Goal: Task Accomplishment & Management: Complete application form

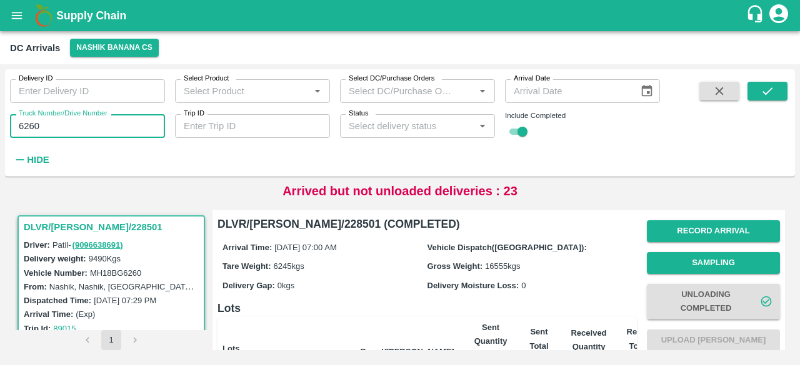
drag, startPoint x: 0, startPoint y: 0, endPoint x: 30, endPoint y: 131, distance: 133.9
click at [30, 131] on input "6260" at bounding box center [87, 126] width 155 height 24
type input "7550"
click at [773, 84] on button "submit" at bounding box center [767, 91] width 40 height 19
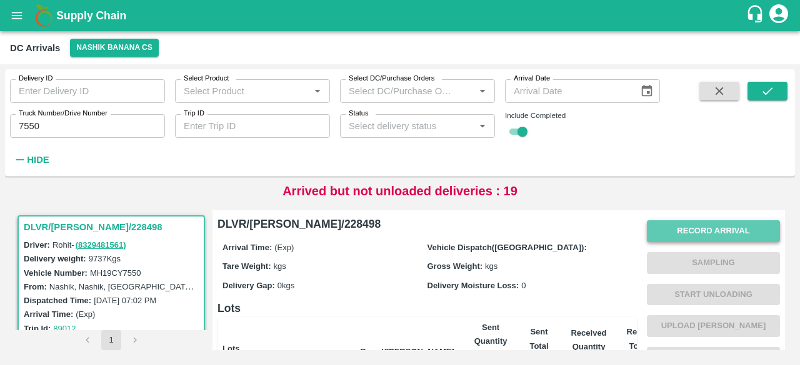
click at [708, 232] on button "Record Arrival" at bounding box center [712, 231] width 133 height 22
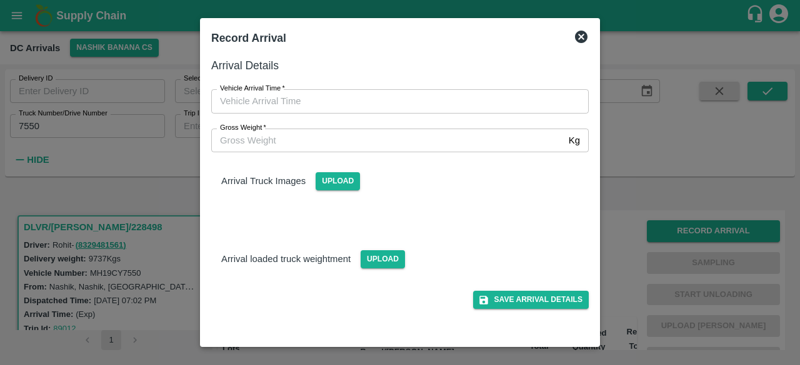
type input "DD/MM/YYYY hh:mm aa"
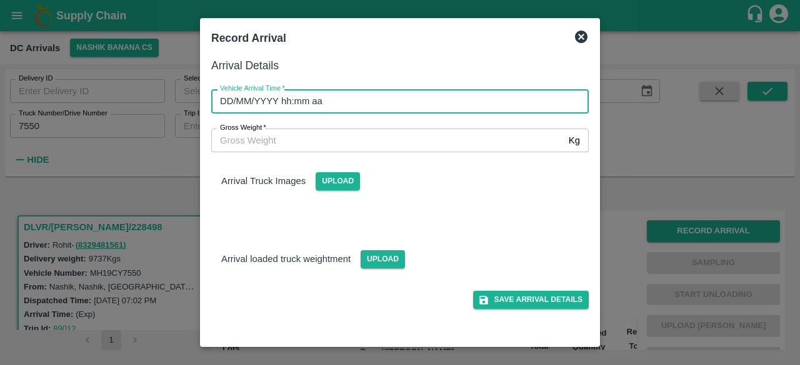
click at [472, 98] on input "DD/MM/YYYY hh:mm aa" at bounding box center [395, 101] width 369 height 24
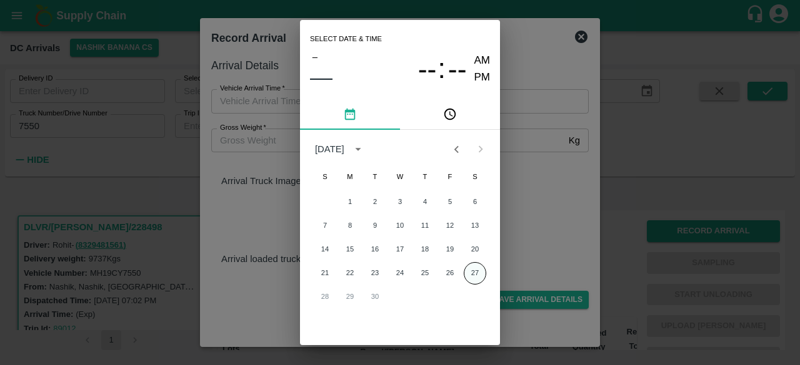
click at [473, 277] on button "27" at bounding box center [474, 273] width 22 height 22
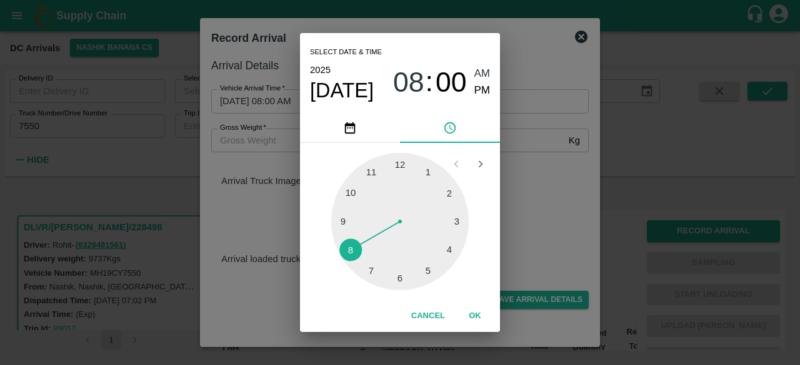
click at [350, 251] on div at bounding box center [399, 221] width 137 height 137
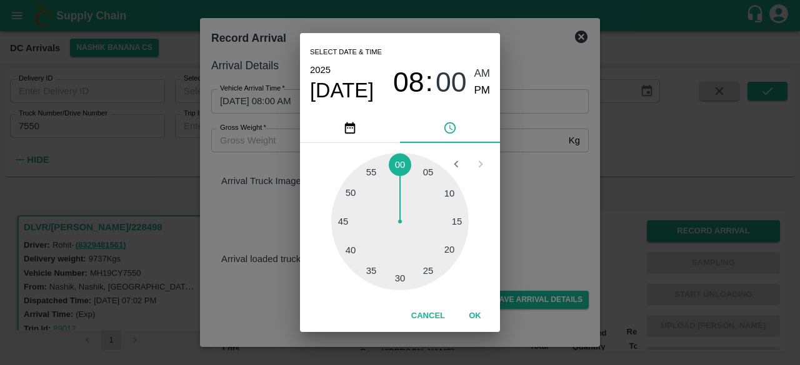
click at [399, 282] on div at bounding box center [399, 221] width 137 height 137
type input "[DATE] 08:30 AM"
click at [567, 210] on div "Select date & time [DATE] 08 : 30 AM PM 05 10 15 20 25 30 35 40 45 50 55 00 Can…" at bounding box center [400, 182] width 800 height 365
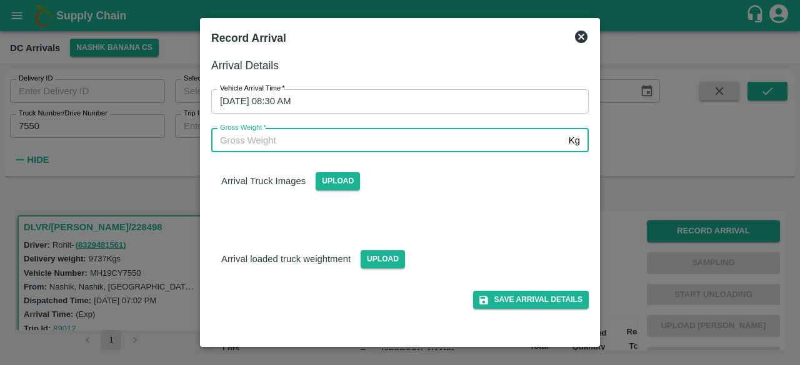
click at [263, 144] on input "Gross Weight   *" at bounding box center [387, 141] width 352 height 24
type input "16670"
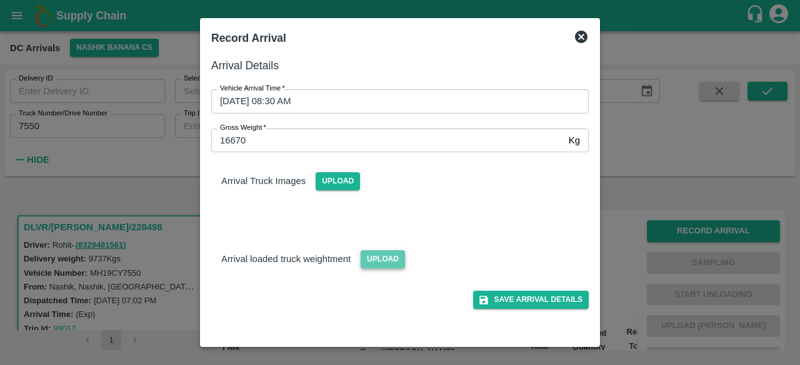
click at [372, 260] on span "Upload" at bounding box center [382, 259] width 44 height 18
click at [0, 0] on input "Upload" at bounding box center [0, 0] width 0 height 0
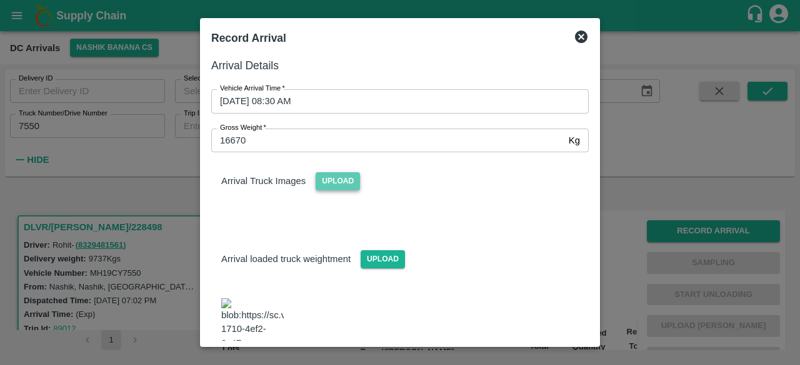
click at [332, 182] on span "Upload" at bounding box center [337, 181] width 44 height 18
click at [0, 0] on input "Upload" at bounding box center [0, 0] width 0 height 0
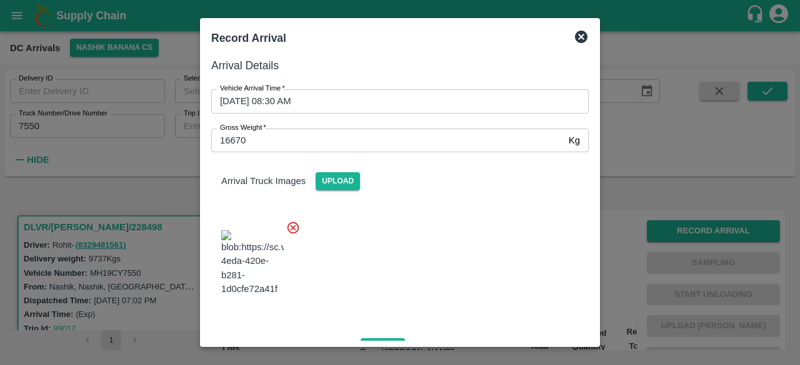
scroll to position [159, 0]
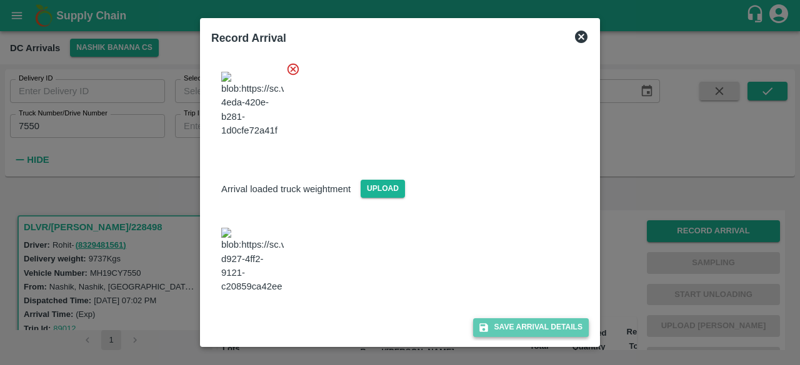
click at [522, 322] on button "Save Arrival Details" at bounding box center [531, 328] width 116 height 18
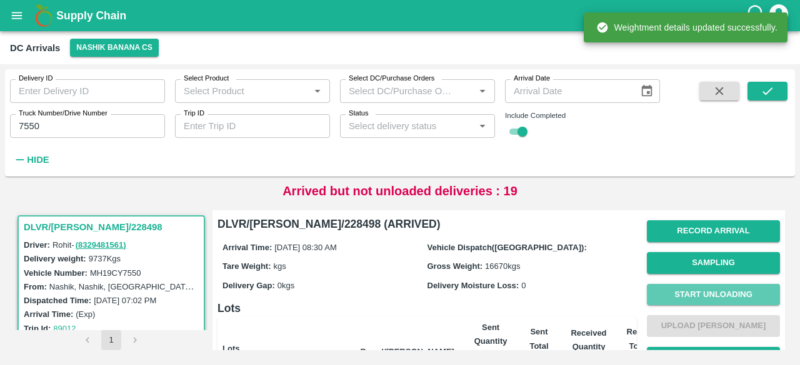
click at [716, 295] on button "Start Unloading" at bounding box center [712, 295] width 133 height 22
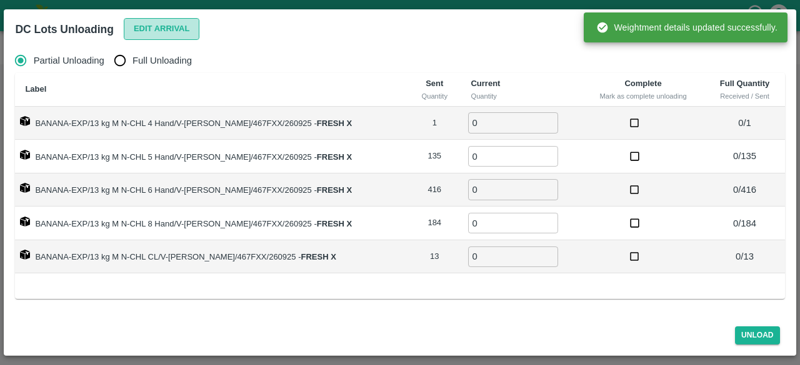
click at [167, 24] on button "Edit Arrival" at bounding box center [162, 29] width 76 height 22
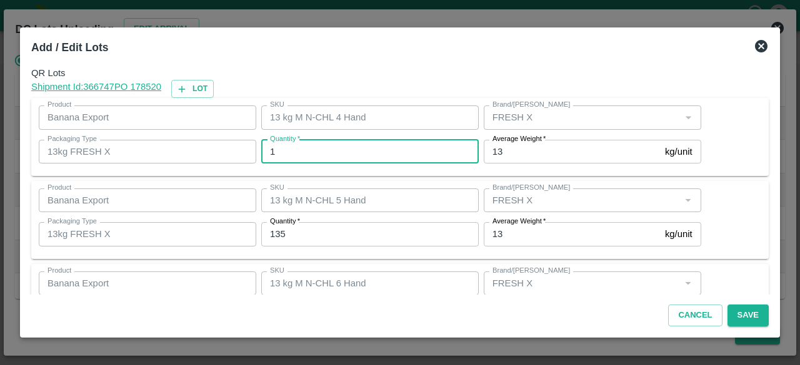
click at [289, 144] on input "1" at bounding box center [369, 152] width 217 height 24
type input "2"
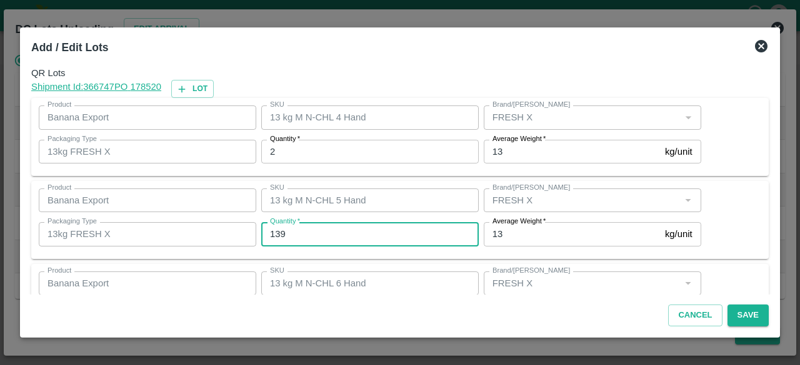
type input "139"
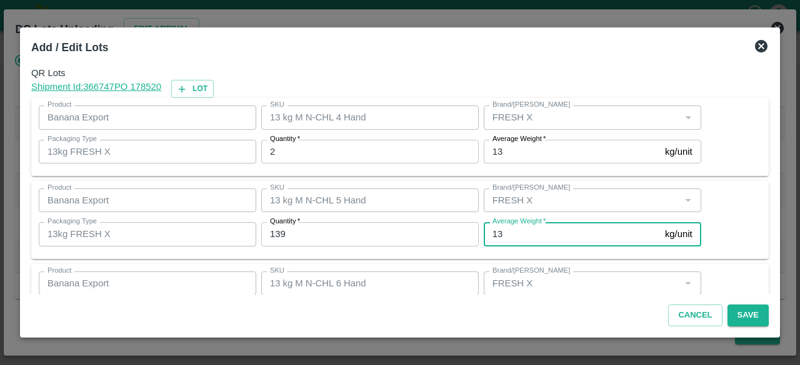
scroll to position [139, 0]
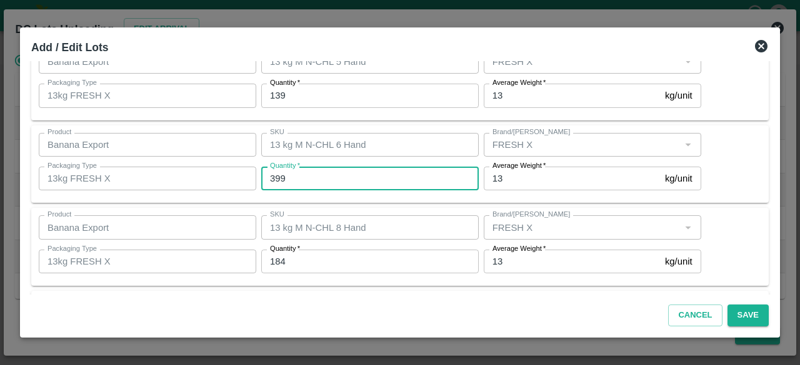
type input "399"
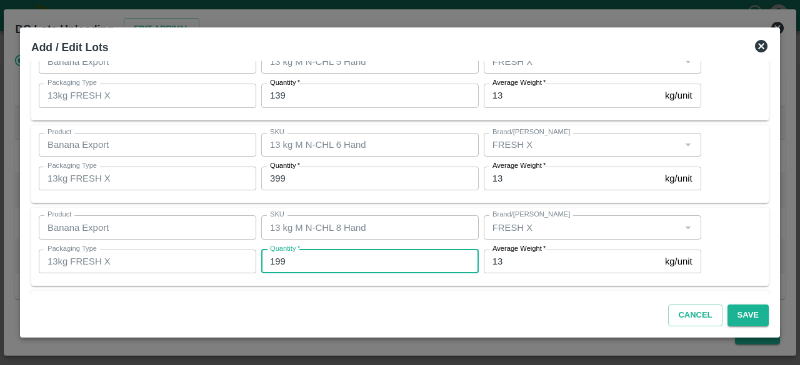
type input "199"
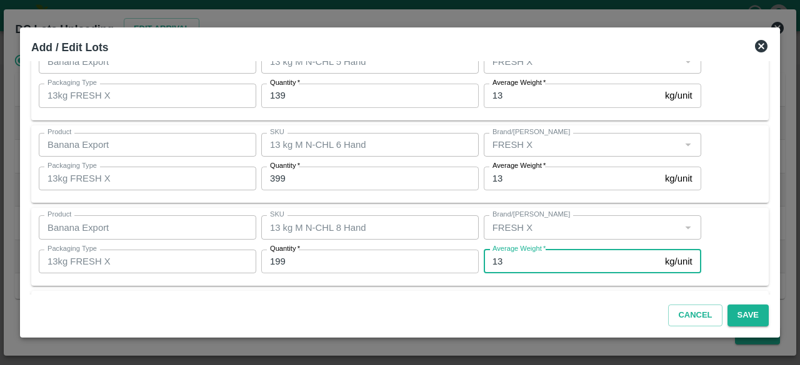
scroll to position [222, 0]
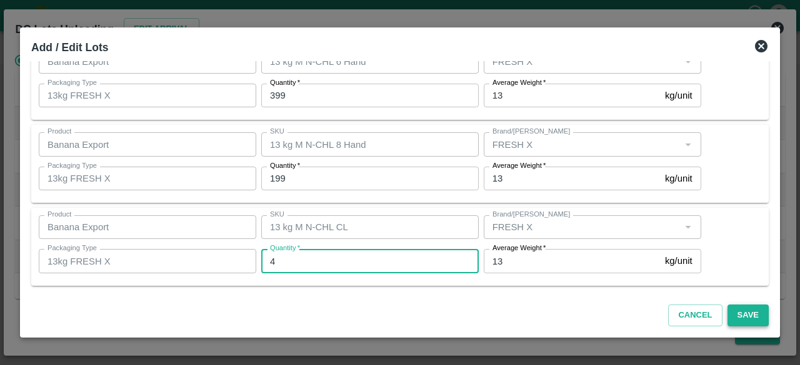
type input "4"
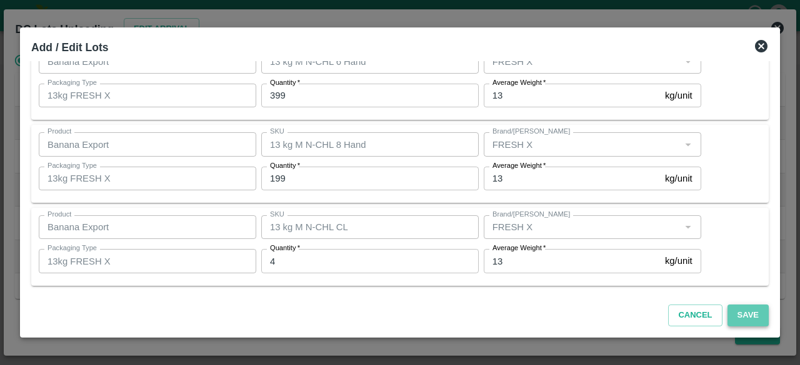
click at [743, 317] on button "Save" at bounding box center [747, 316] width 41 height 22
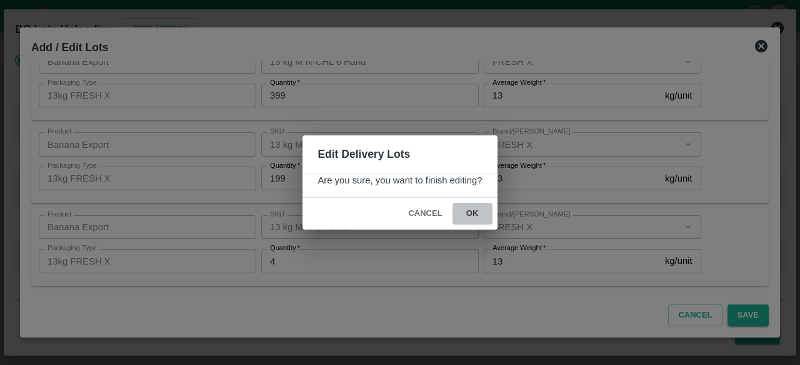
click at [472, 205] on button "ok" at bounding box center [472, 214] width 40 height 22
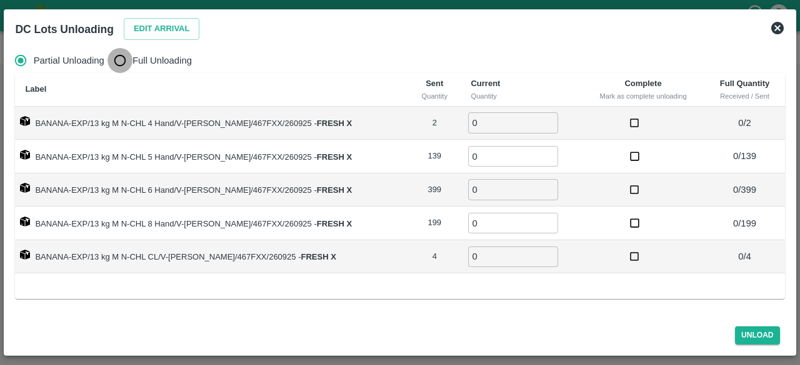
click at [125, 54] on input "Full Unloading" at bounding box center [119, 60] width 25 height 25
radio input "true"
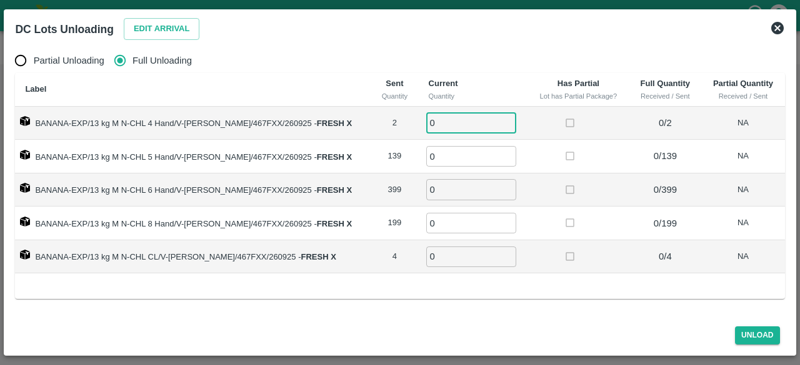
click at [427, 123] on input "0" at bounding box center [471, 122] width 90 height 21
type input "2"
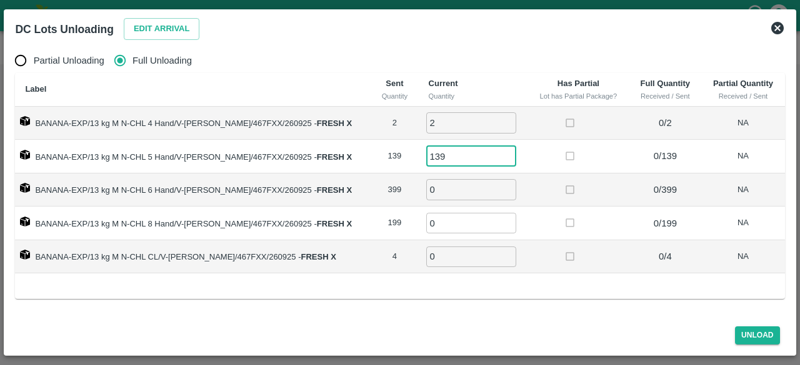
type input "139"
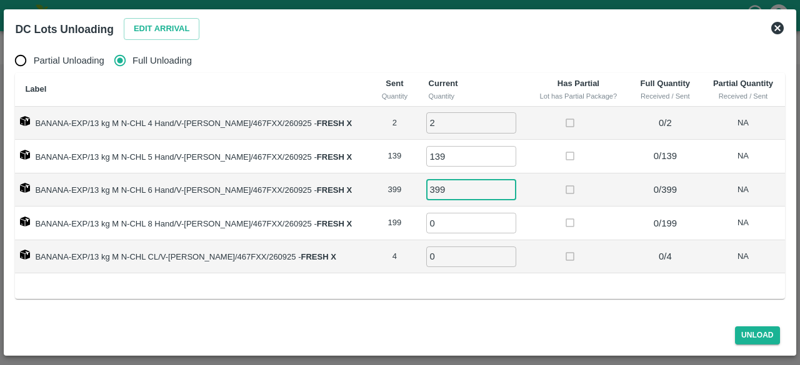
type input "399"
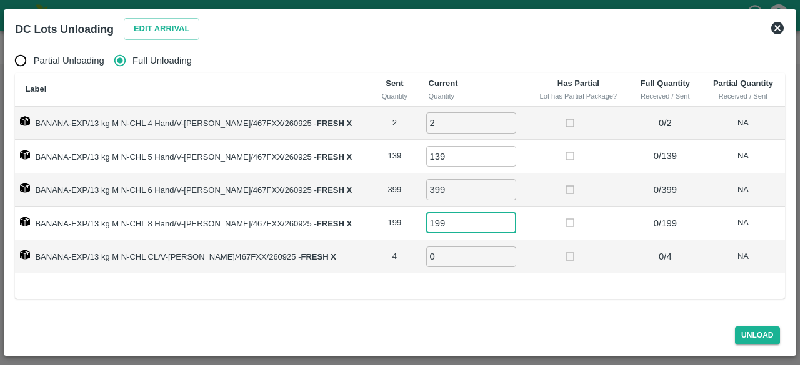
type input "199"
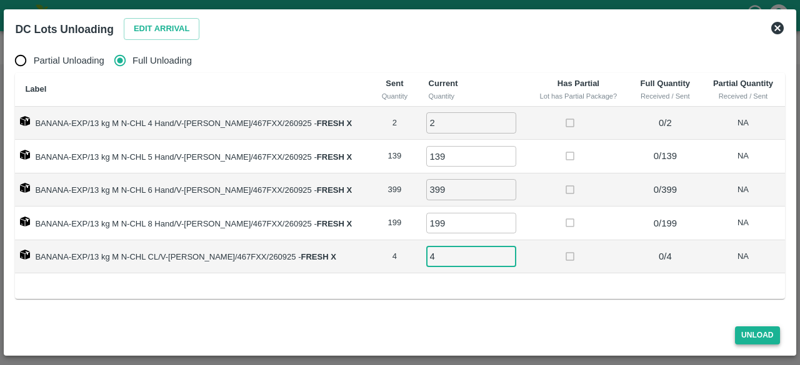
type input "4"
click at [749, 335] on button "Unload" at bounding box center [757, 336] width 45 height 18
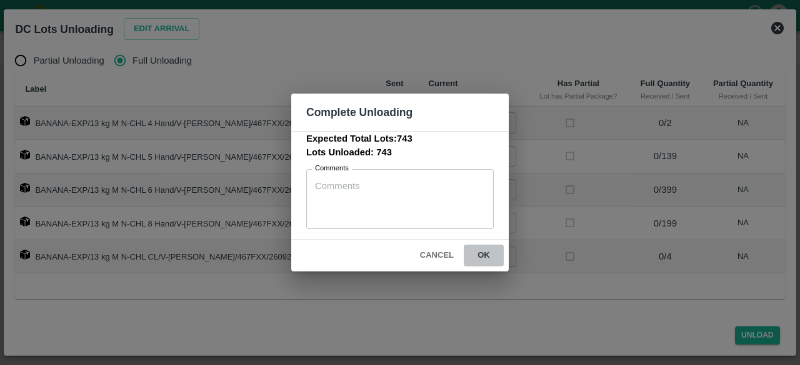
click at [480, 256] on button "ok" at bounding box center [483, 256] width 40 height 22
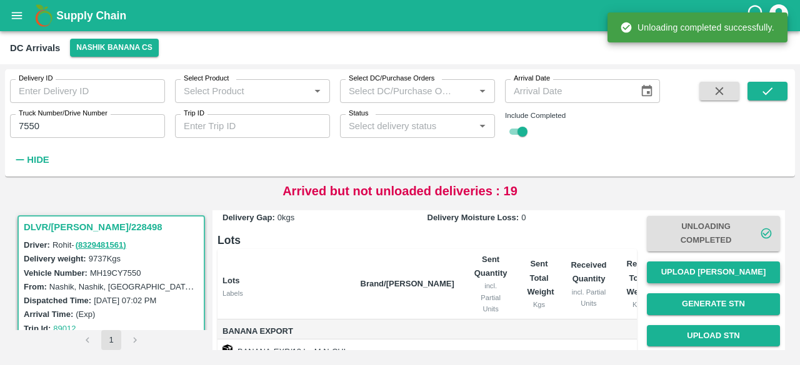
scroll to position [69, 0]
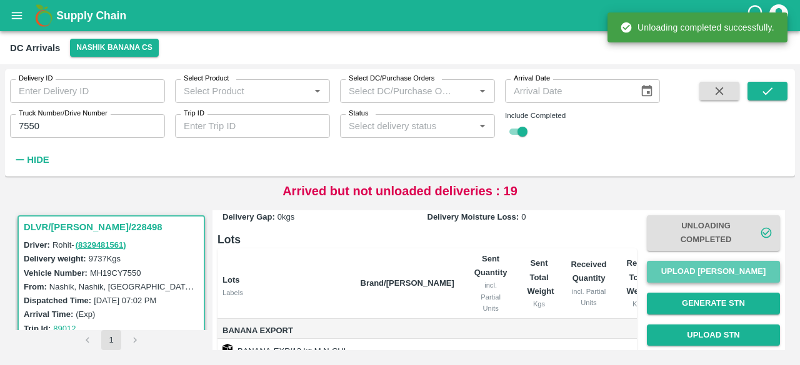
click at [710, 268] on button "Upload [PERSON_NAME]" at bounding box center [712, 272] width 133 height 22
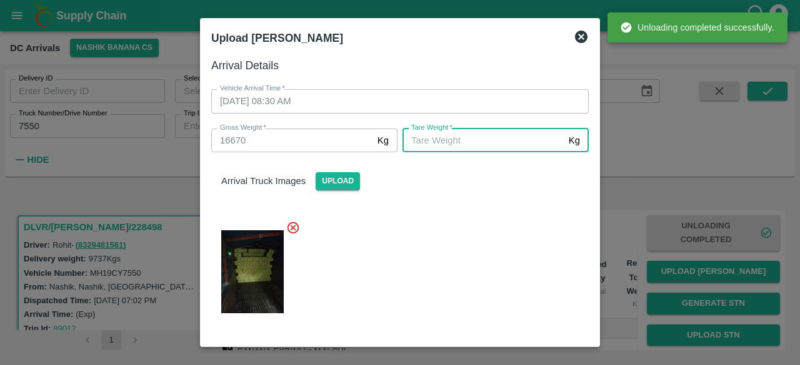
click at [454, 137] on input "[PERSON_NAME]   *" at bounding box center [482, 141] width 161 height 24
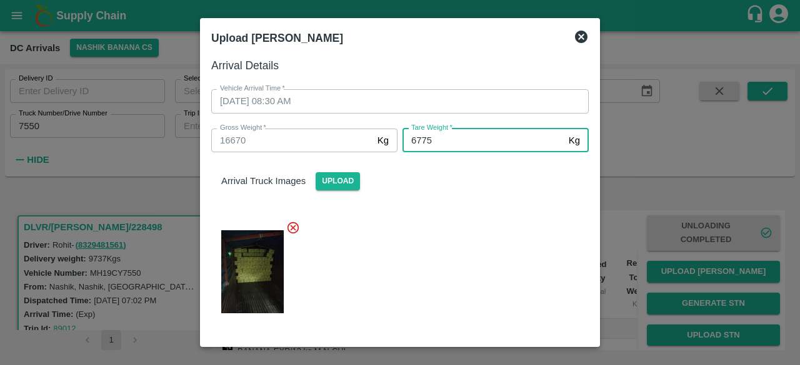
type input "6775"
click at [456, 269] on div at bounding box center [394, 268] width 387 height 116
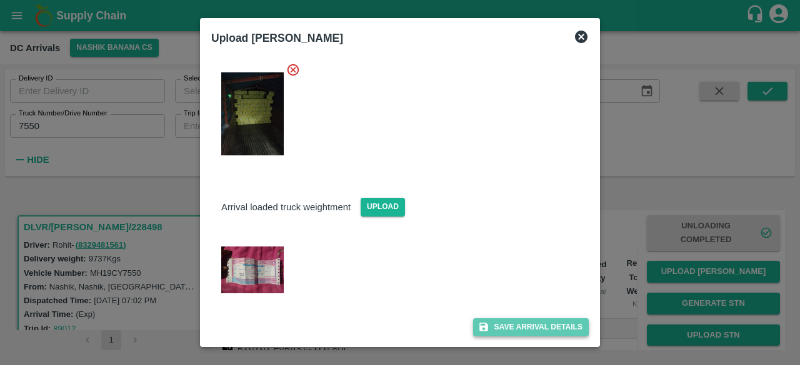
click at [517, 327] on button "Save Arrival Details" at bounding box center [531, 328] width 116 height 18
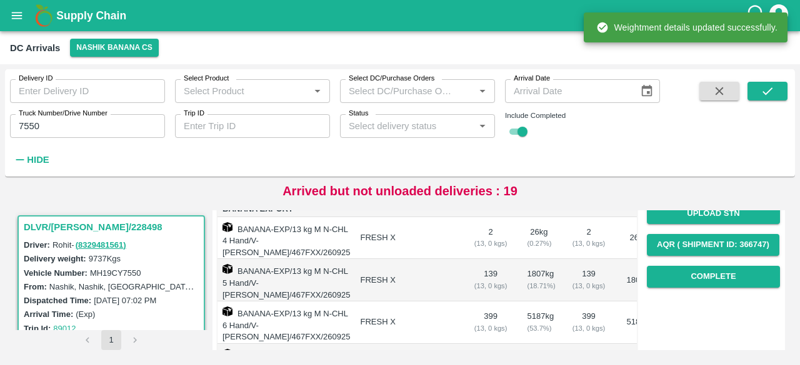
scroll to position [194, 0]
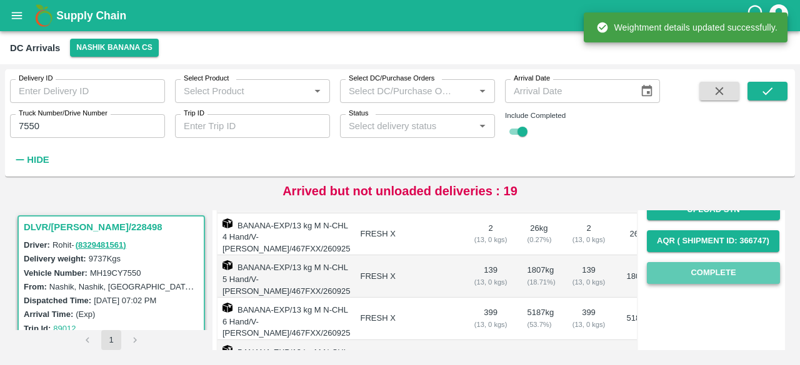
click at [705, 270] on button "Complete" at bounding box center [712, 273] width 133 height 22
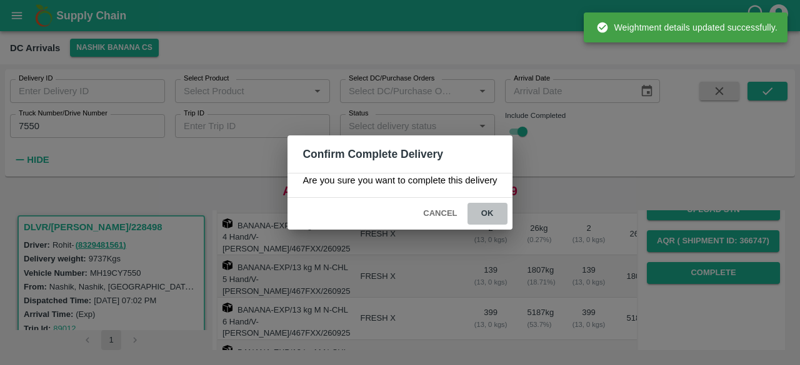
click at [485, 214] on button "ok" at bounding box center [487, 214] width 40 height 22
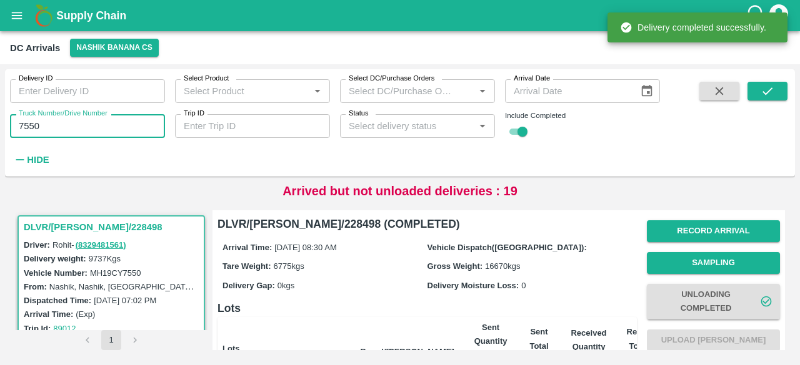
click at [31, 126] on input "7550" at bounding box center [87, 126] width 155 height 24
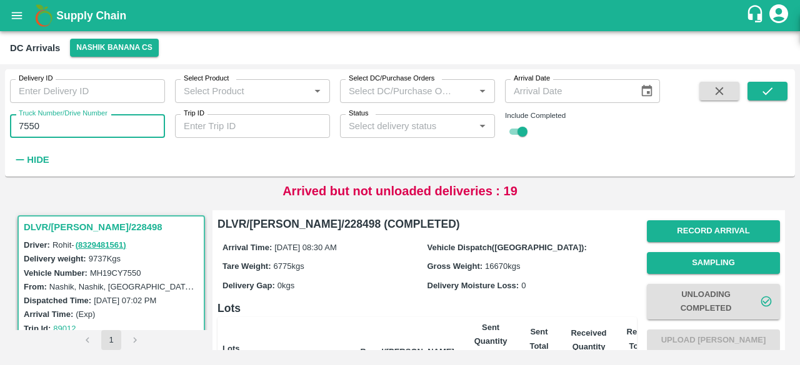
click at [31, 126] on input "7550" at bounding box center [87, 126] width 155 height 24
type input "4851"
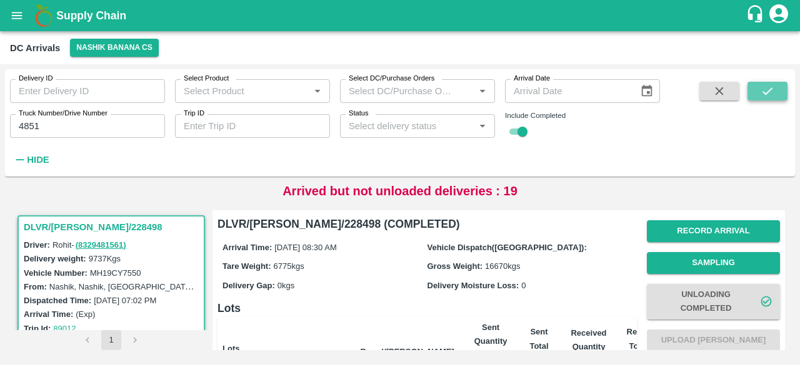
click at [765, 94] on icon "submit" at bounding box center [767, 90] width 10 height 7
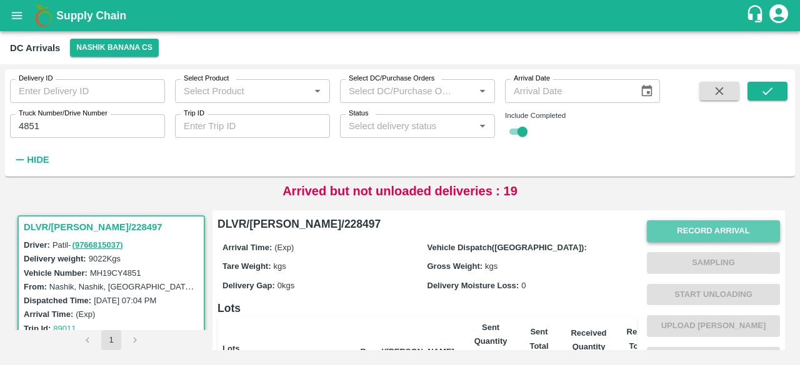
click at [708, 227] on button "Record Arrival" at bounding box center [712, 231] width 133 height 22
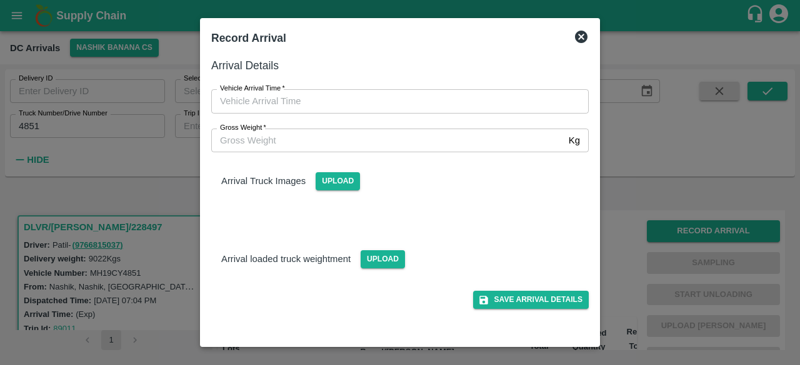
type input "DD/MM/YYYY hh:mm aa"
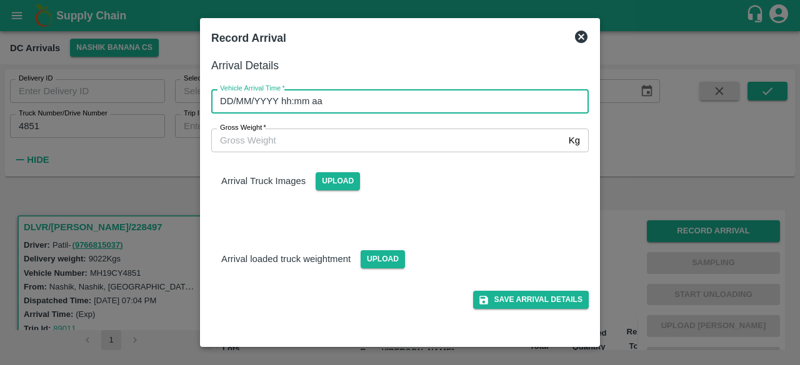
click at [379, 103] on input "DD/MM/YYYY hh:mm aa" at bounding box center [395, 101] width 369 height 24
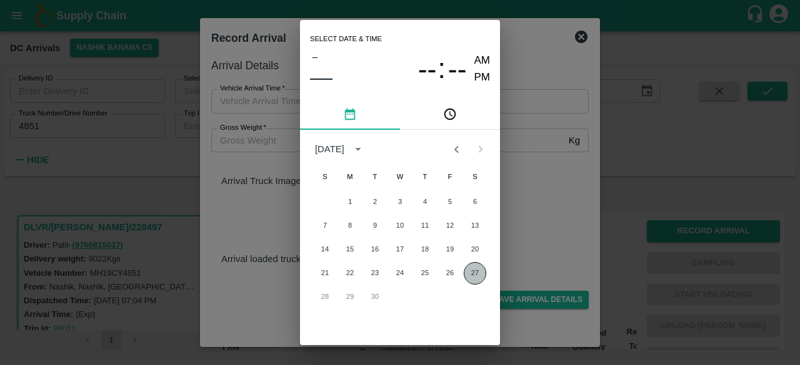
click at [469, 275] on button "27" at bounding box center [474, 273] width 22 height 22
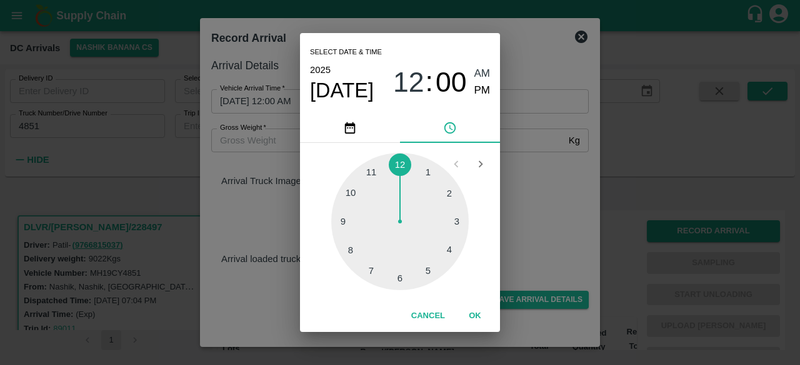
click at [367, 272] on div at bounding box center [399, 221] width 137 height 137
click at [456, 252] on div at bounding box center [399, 221] width 137 height 137
type input "[DATE] 07:20 AM"
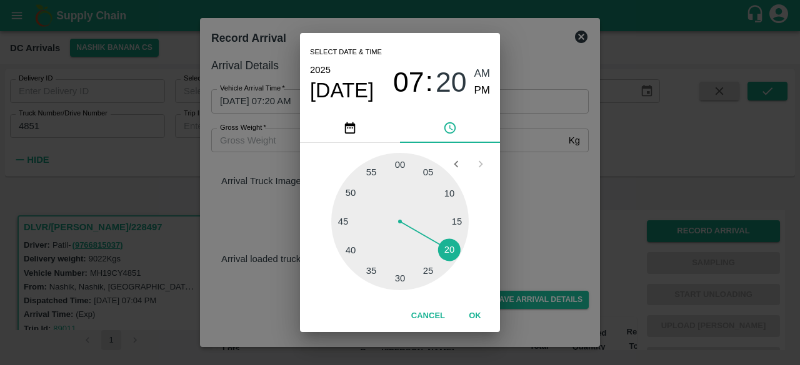
click at [512, 227] on div "Select date & time [DATE] 07 : 20 AM PM 05 10 15 20 25 30 35 40 45 50 55 00 Can…" at bounding box center [400, 182] width 800 height 365
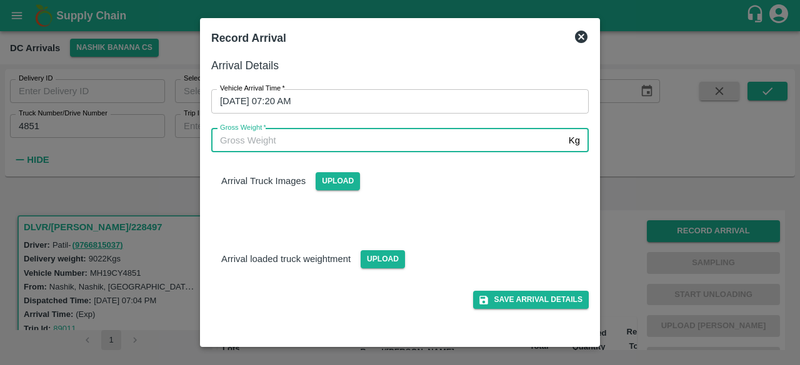
click at [305, 151] on input "Gross Weight   *" at bounding box center [387, 141] width 352 height 24
type input "16175"
click at [384, 258] on span "Upload" at bounding box center [382, 259] width 44 height 18
click at [0, 0] on input "Upload" at bounding box center [0, 0] width 0 height 0
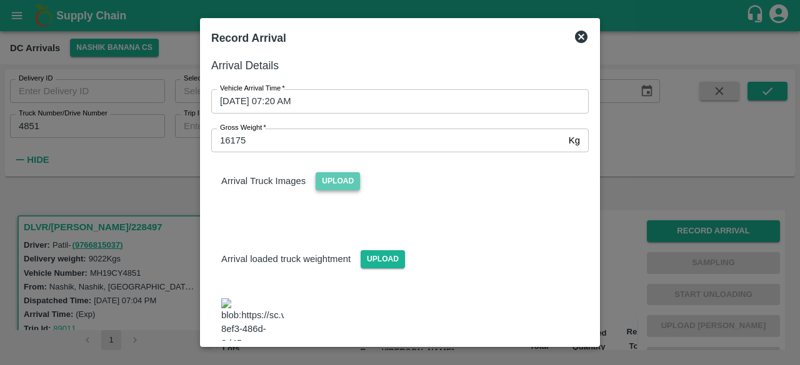
click at [334, 184] on span "Upload" at bounding box center [337, 181] width 44 height 18
click at [0, 0] on input "Upload" at bounding box center [0, 0] width 0 height 0
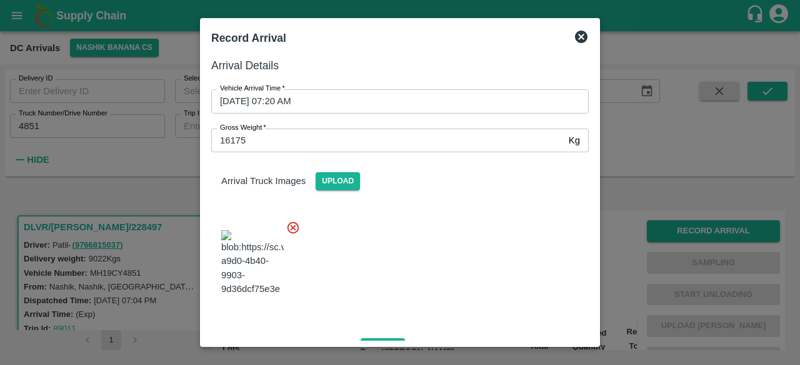
scroll to position [191, 0]
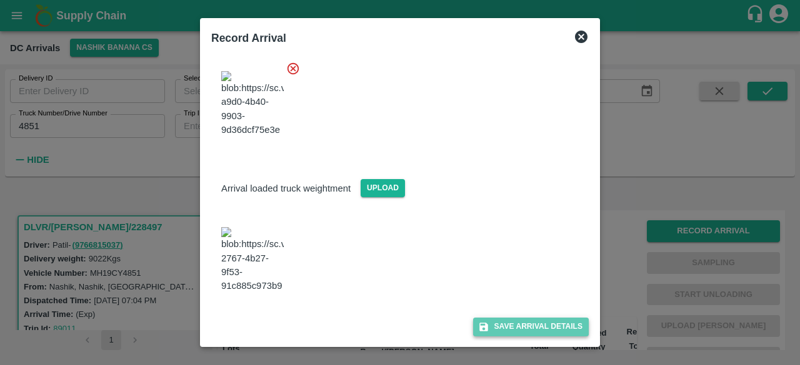
click at [516, 325] on button "Save Arrival Details" at bounding box center [531, 327] width 116 height 18
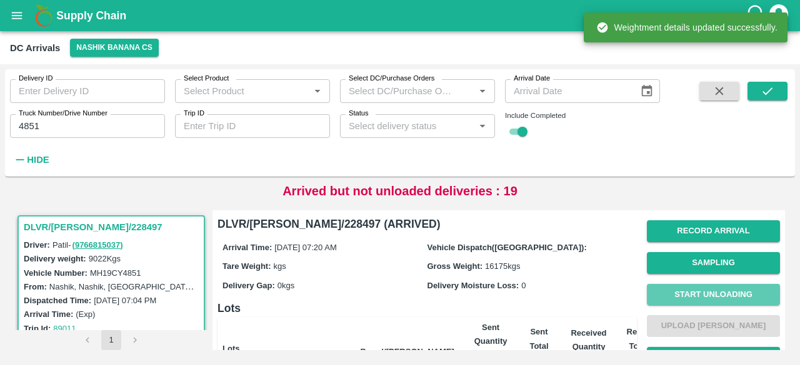
click at [707, 292] on button "Start Unloading" at bounding box center [712, 295] width 133 height 22
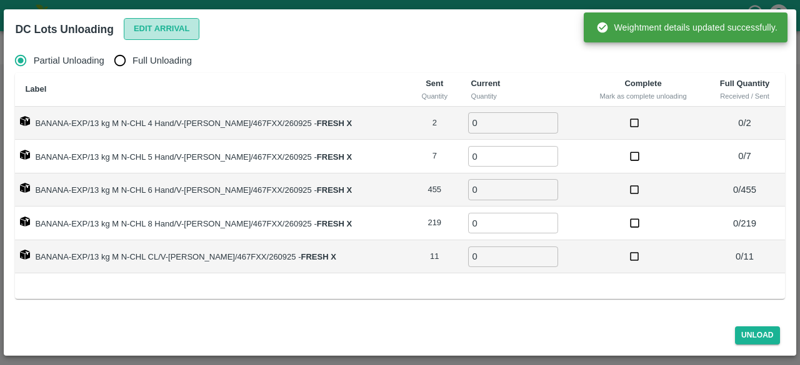
click at [154, 28] on button "Edit Arrival" at bounding box center [162, 29] width 76 height 22
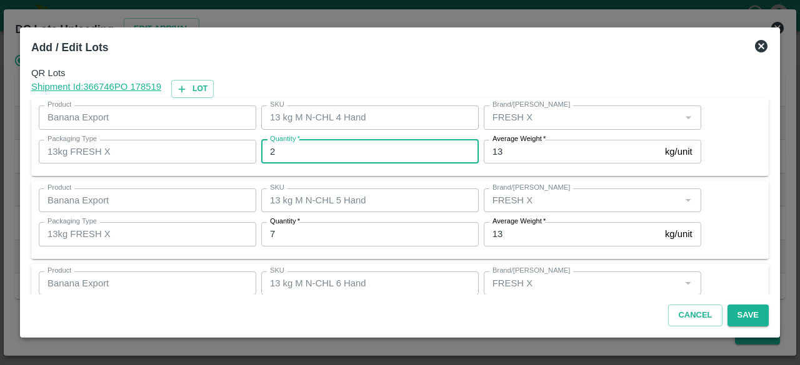
click at [282, 150] on input "2" at bounding box center [369, 152] width 217 height 24
type input "0"
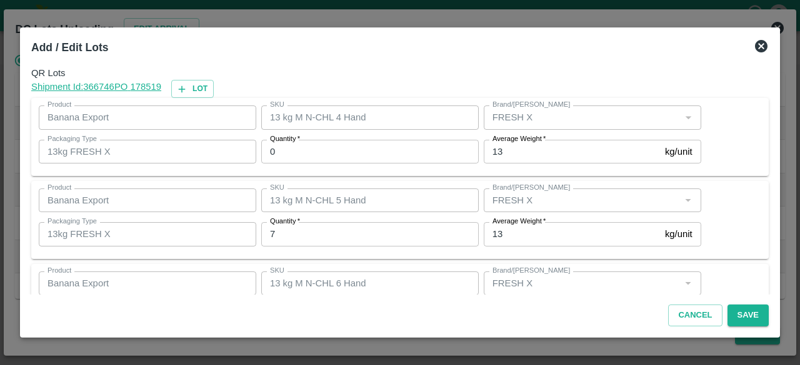
scroll to position [139, 0]
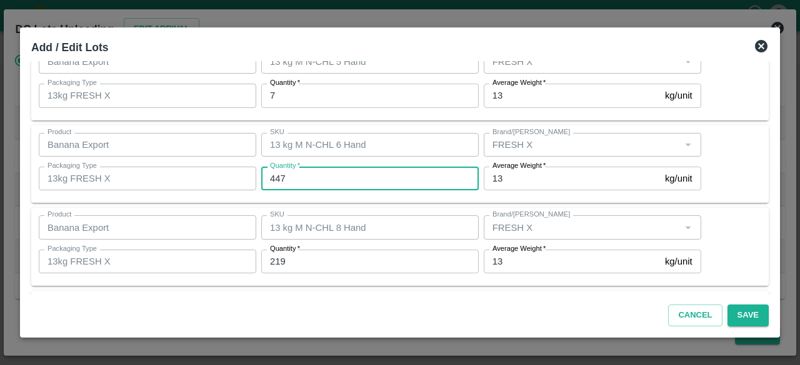
type input "447"
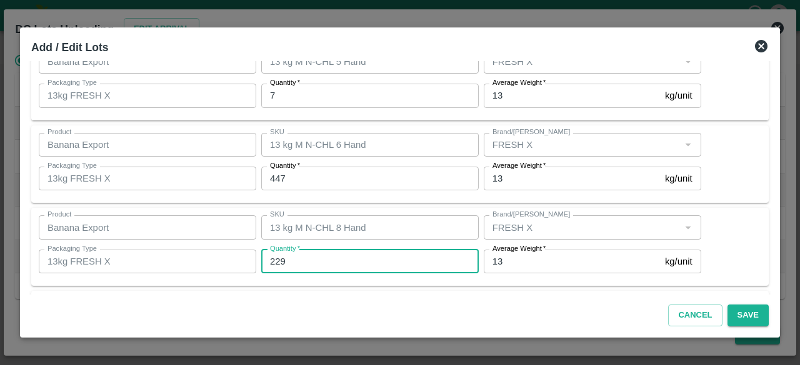
type input "229"
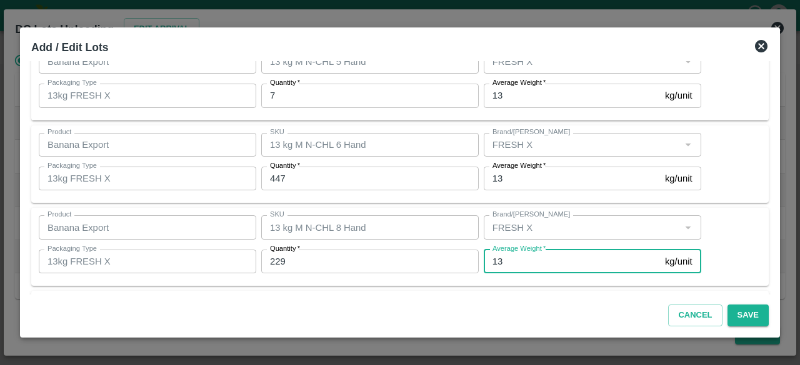
scroll to position [222, 0]
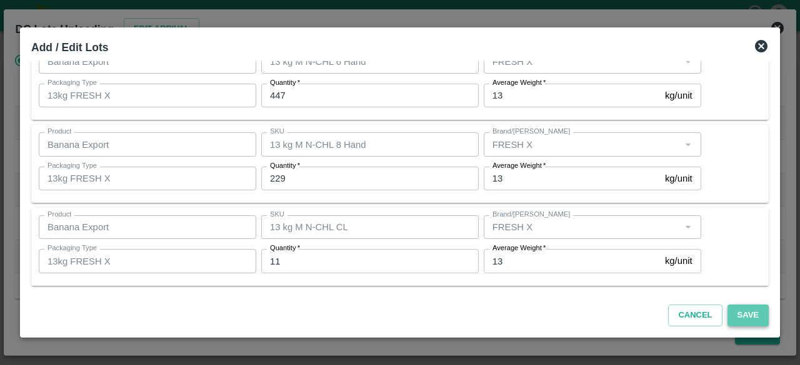
click at [742, 326] on button "Save" at bounding box center [747, 316] width 41 height 22
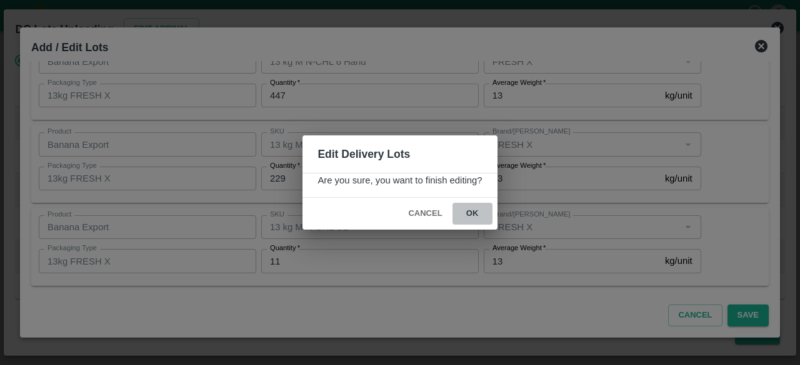
click at [472, 209] on button "ok" at bounding box center [472, 214] width 40 height 22
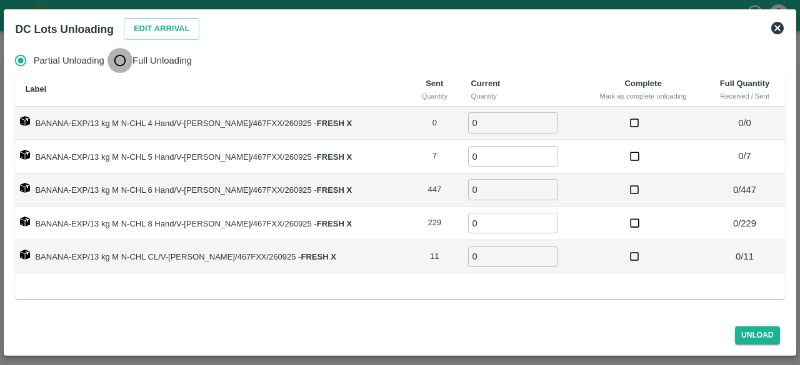
click at [121, 57] on input "Full Unloading" at bounding box center [119, 60] width 25 height 25
radio input "true"
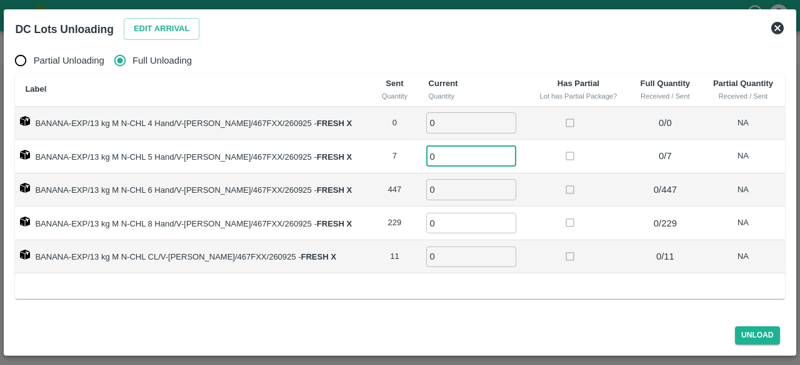
click at [442, 155] on input "0" at bounding box center [471, 156] width 90 height 21
type input "7"
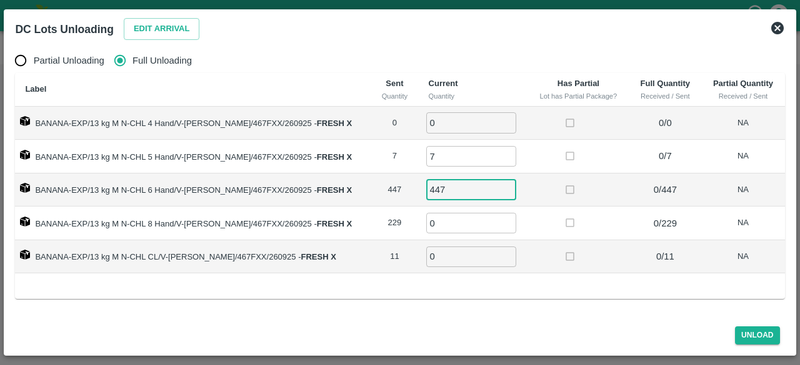
type input "447"
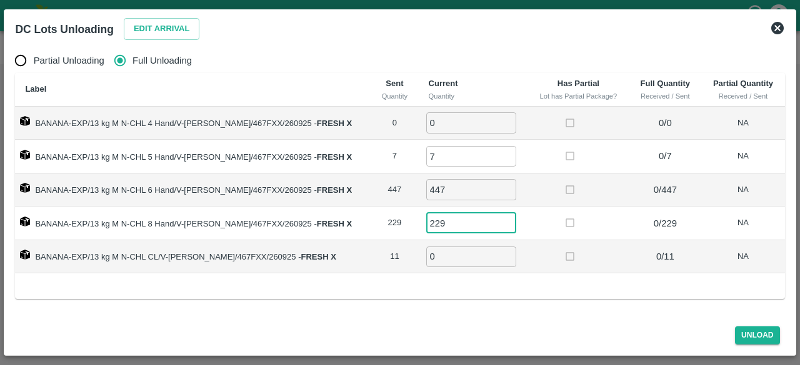
type input "229"
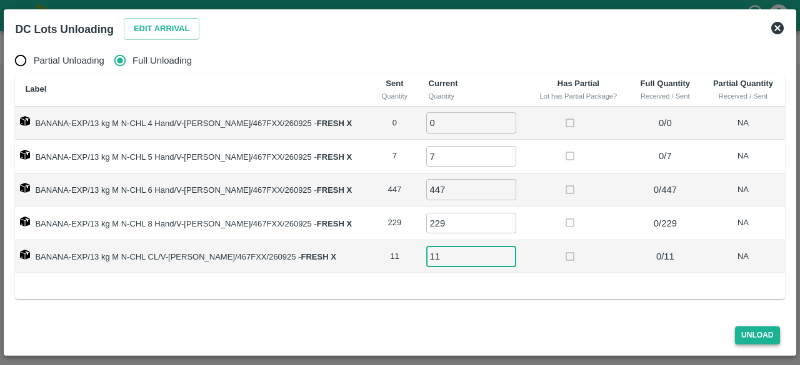
type input "11"
click at [755, 335] on button "Unload" at bounding box center [757, 336] width 45 height 18
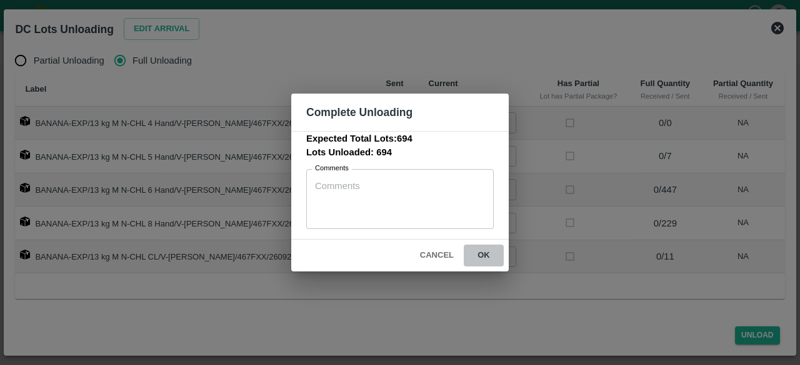
click at [482, 254] on button "ok" at bounding box center [483, 256] width 40 height 22
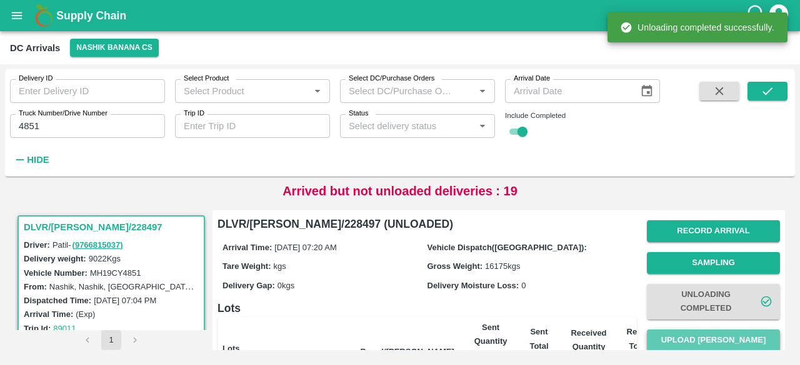
click at [714, 342] on button "Upload [PERSON_NAME]" at bounding box center [712, 341] width 133 height 22
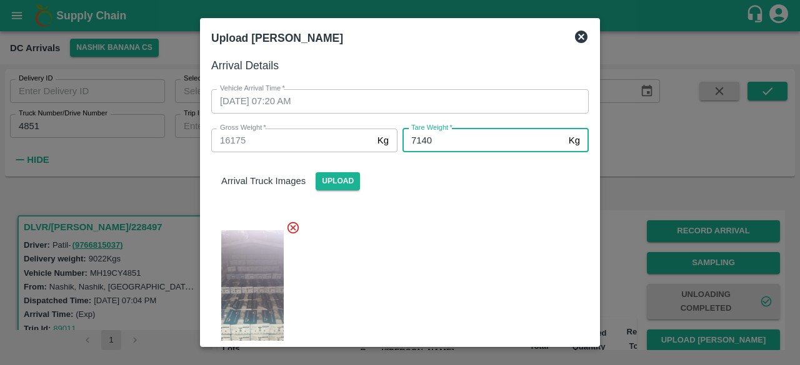
type input "7140"
click at [468, 247] on div at bounding box center [394, 295] width 387 height 171
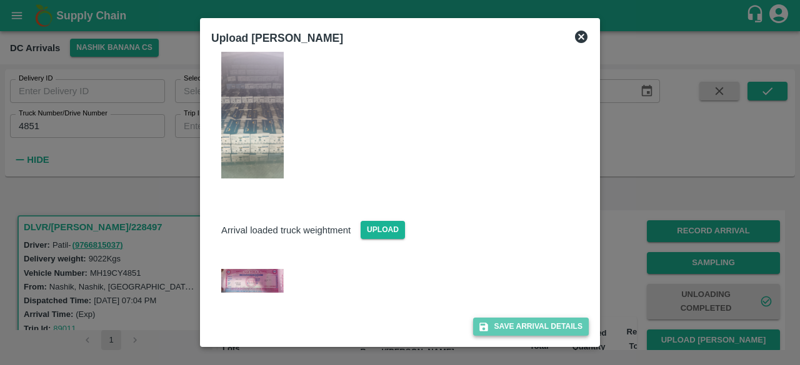
click at [518, 328] on button "Save Arrival Details" at bounding box center [531, 327] width 116 height 18
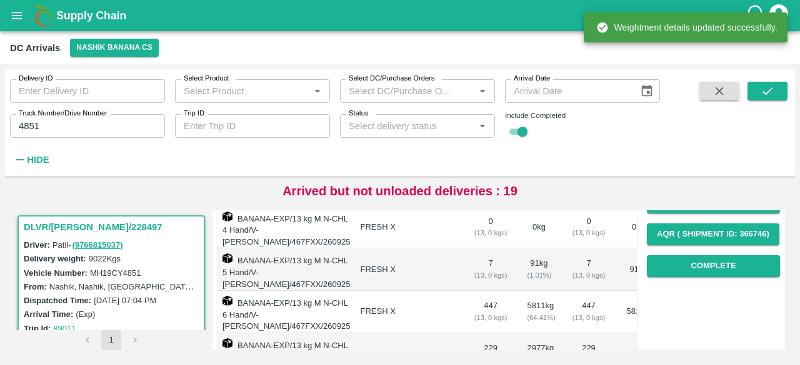
scroll to position [206, 0]
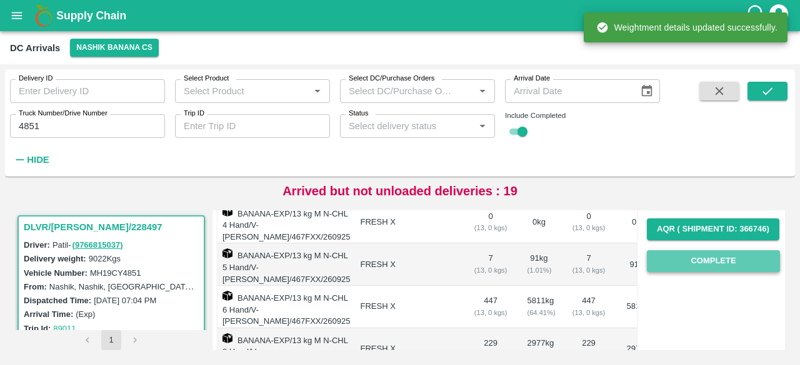
click at [708, 264] on button "Complete" at bounding box center [712, 261] width 133 height 22
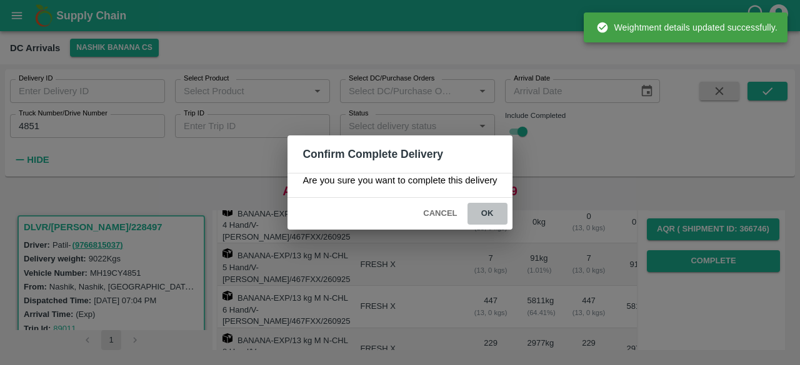
click at [485, 209] on button "ok" at bounding box center [487, 214] width 40 height 22
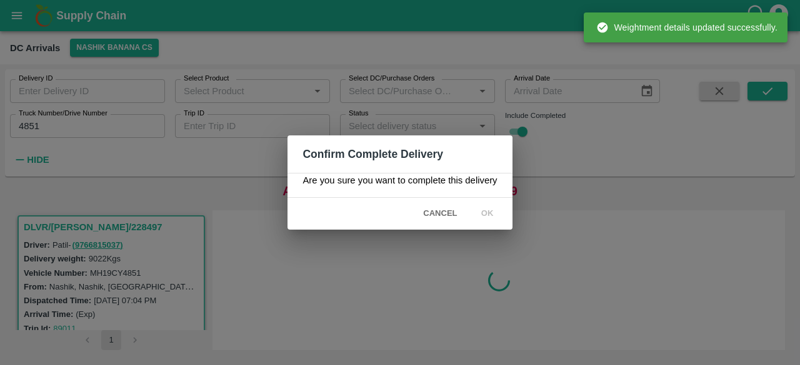
scroll to position [0, 0]
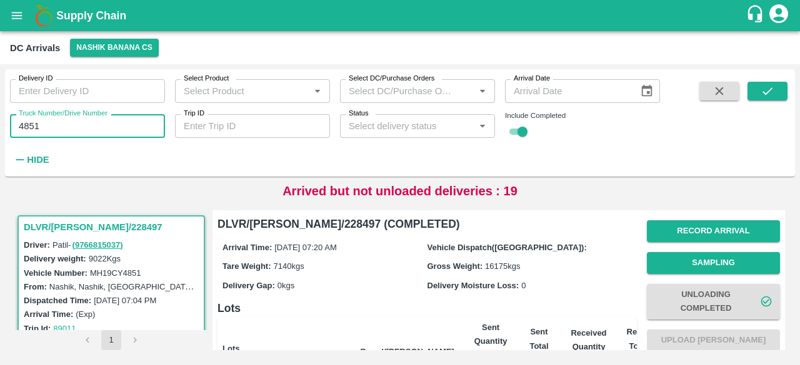
click at [22, 126] on input "4851" at bounding box center [87, 126] width 155 height 24
click at [763, 93] on icon "submit" at bounding box center [767, 91] width 14 height 14
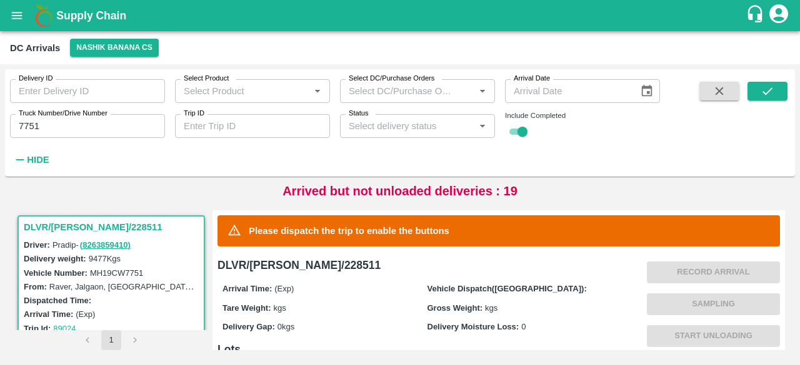
scroll to position [315, 0]
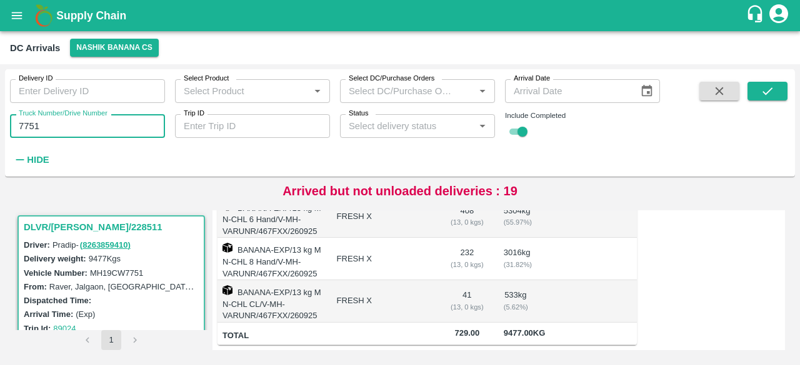
click at [30, 124] on input "7751" at bounding box center [87, 126] width 155 height 24
type input "7973"
click at [764, 89] on icon "submit" at bounding box center [767, 91] width 14 height 14
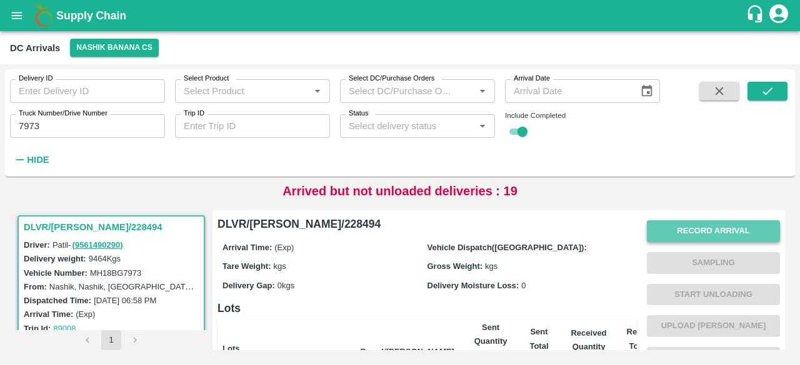
click at [708, 232] on button "Record Arrival" at bounding box center [712, 231] width 133 height 22
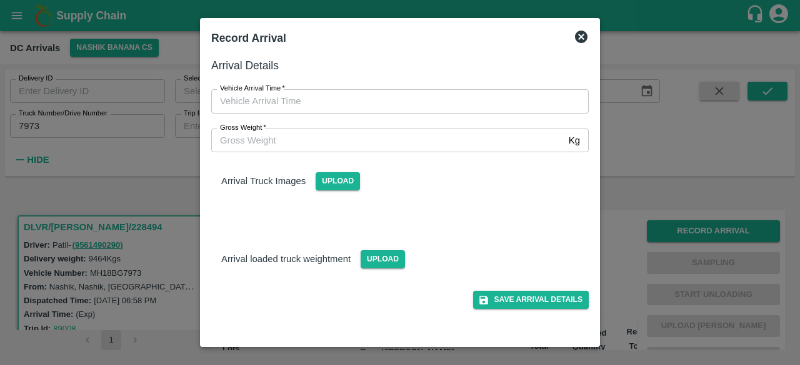
type input "DD/MM/YYYY hh:mm aa"
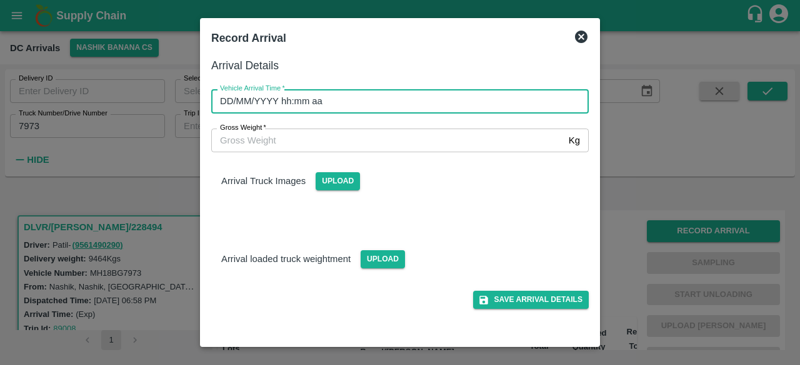
click at [424, 102] on input "DD/MM/YYYY hh:mm aa" at bounding box center [395, 101] width 369 height 24
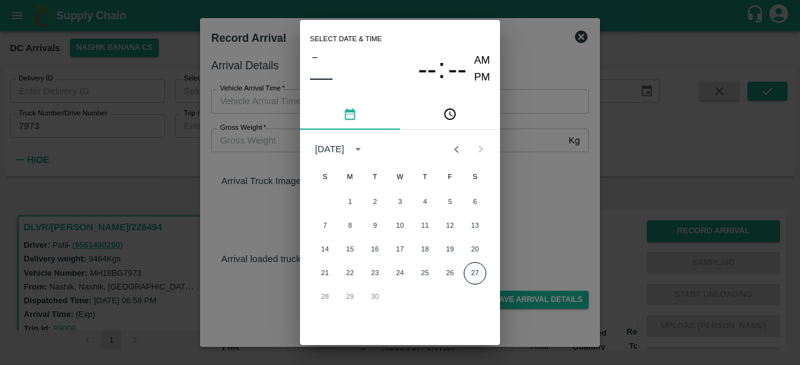
click at [472, 272] on button "27" at bounding box center [474, 273] width 22 height 22
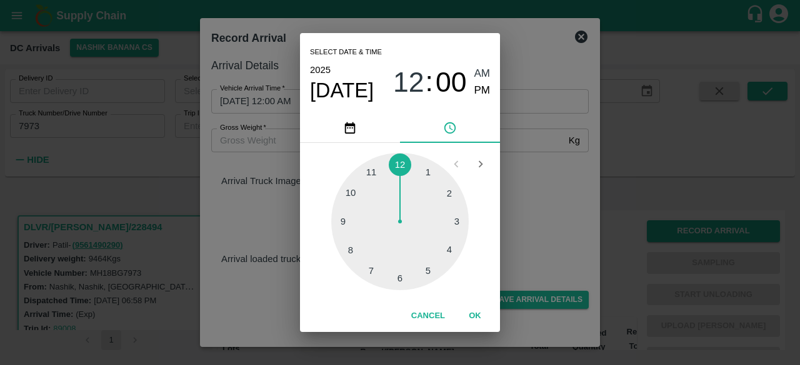
click at [355, 222] on div at bounding box center [399, 221] width 137 height 137
click at [352, 250] on div at bounding box center [399, 221] width 137 height 137
type input "[DATE] 09:40 AM"
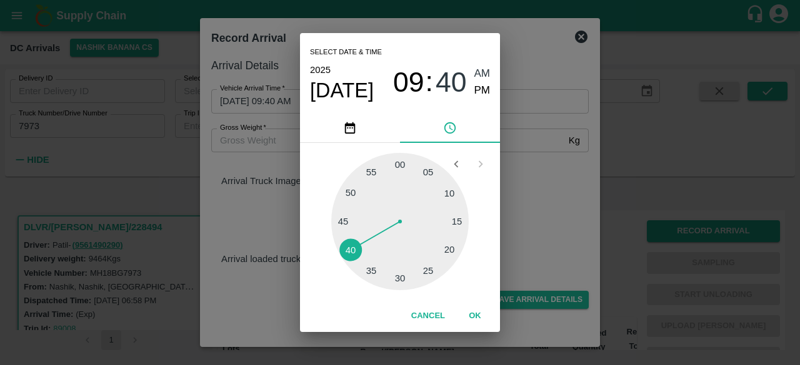
click at [525, 176] on div "Select date & time [DATE] 09 : 40 AM PM 05 10 15 20 25 30 35 40 45 50 55 00 Can…" at bounding box center [400, 182] width 800 height 365
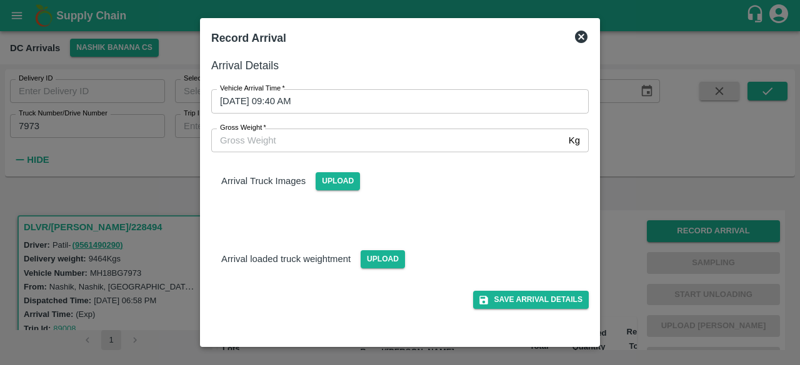
click at [264, 132] on label "Gross Weight   *" at bounding box center [243, 128] width 46 height 10
click at [264, 132] on input "Gross Weight   *" at bounding box center [387, 141] width 352 height 24
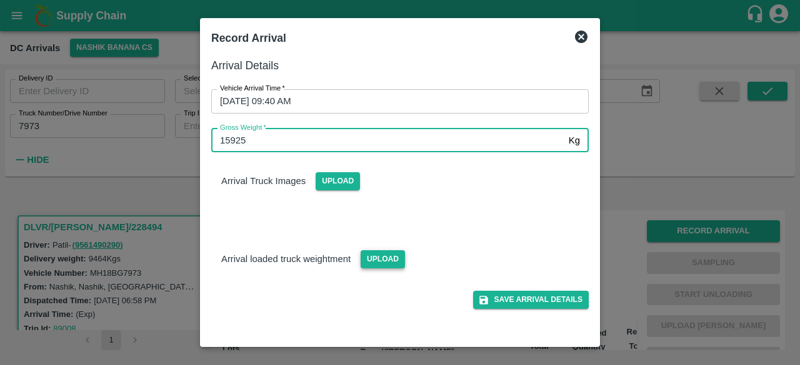
type input "15925"
click at [384, 253] on span "Upload" at bounding box center [382, 259] width 44 height 18
click at [0, 0] on input "Upload" at bounding box center [0, 0] width 0 height 0
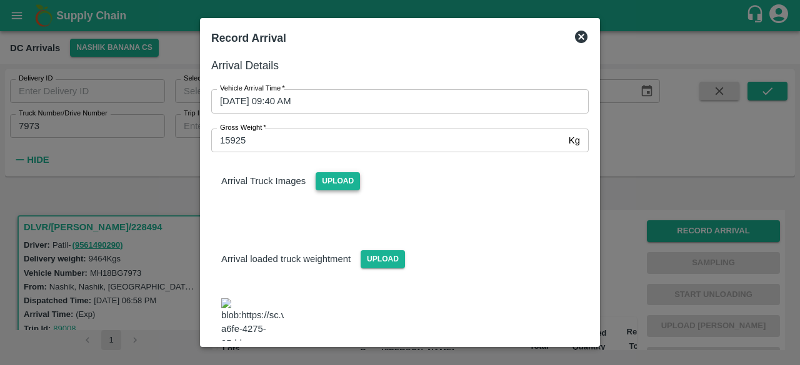
click at [333, 177] on span "Upload" at bounding box center [337, 181] width 44 height 18
click at [0, 0] on input "Upload" at bounding box center [0, 0] width 0 height 0
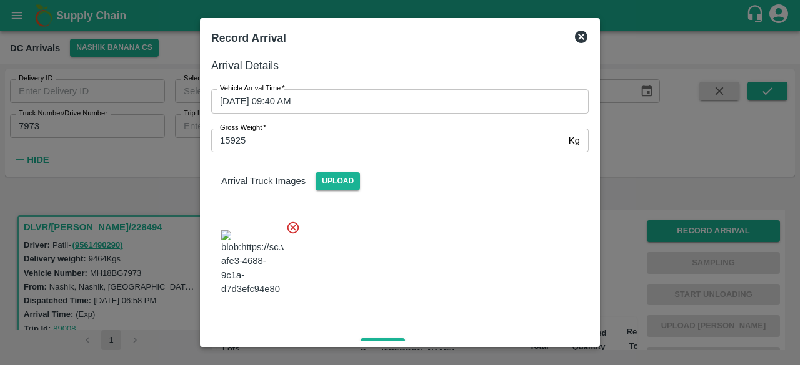
scroll to position [222, 0]
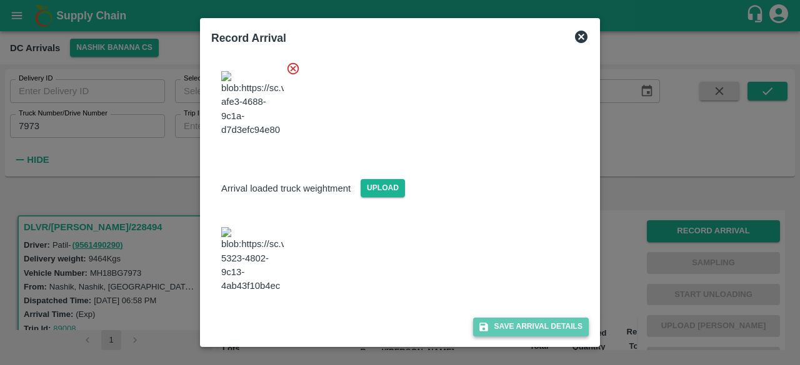
click at [522, 324] on button "Save Arrival Details" at bounding box center [531, 327] width 116 height 18
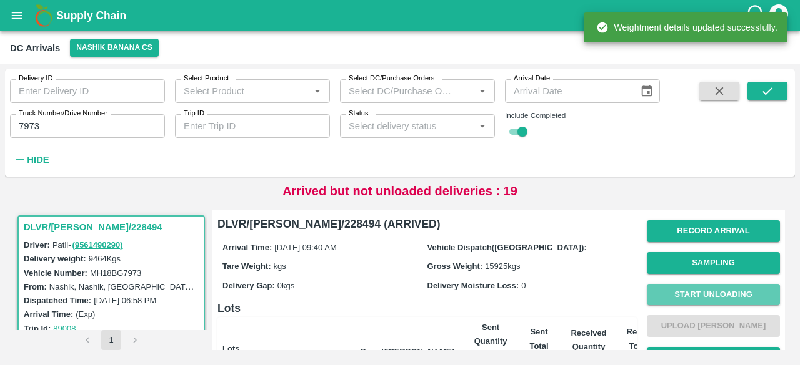
click at [707, 294] on button "Start Unloading" at bounding box center [712, 295] width 133 height 22
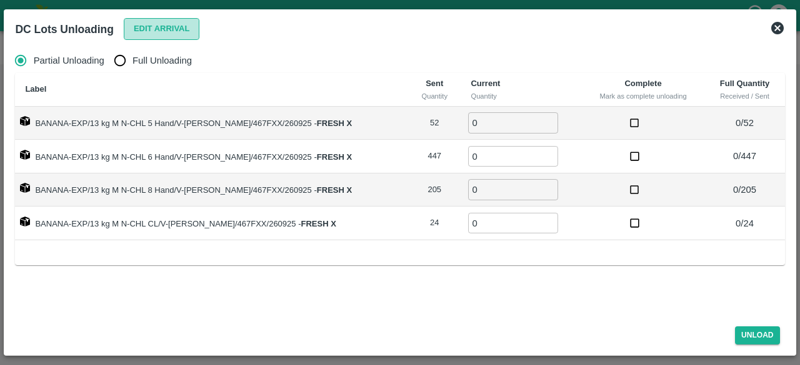
click at [166, 26] on button "Edit Arrival" at bounding box center [162, 29] width 76 height 22
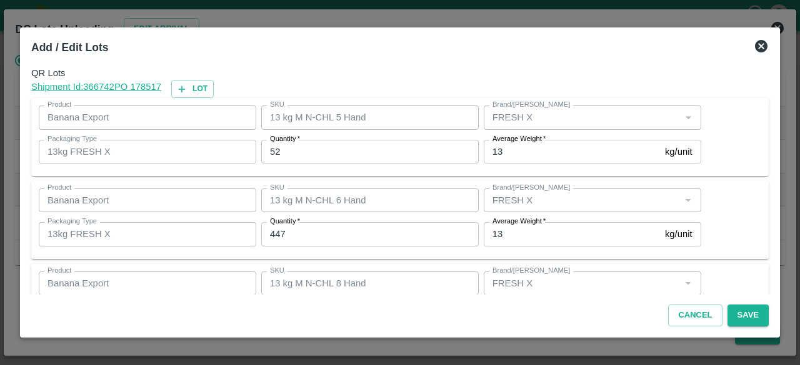
click at [271, 152] on input "52" at bounding box center [369, 152] width 217 height 24
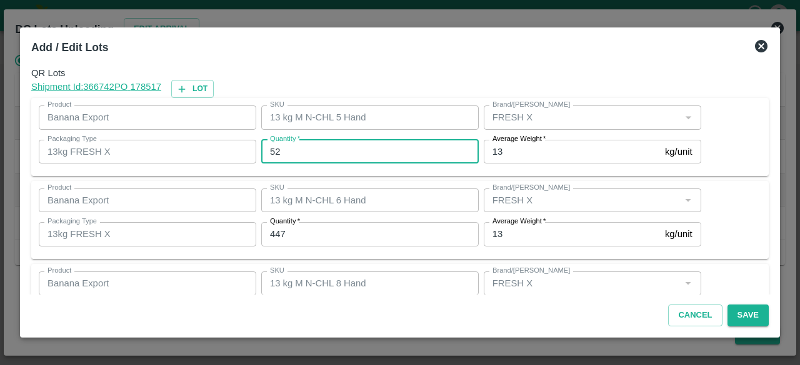
click at [271, 152] on input "52" at bounding box center [369, 152] width 217 height 24
type input "37"
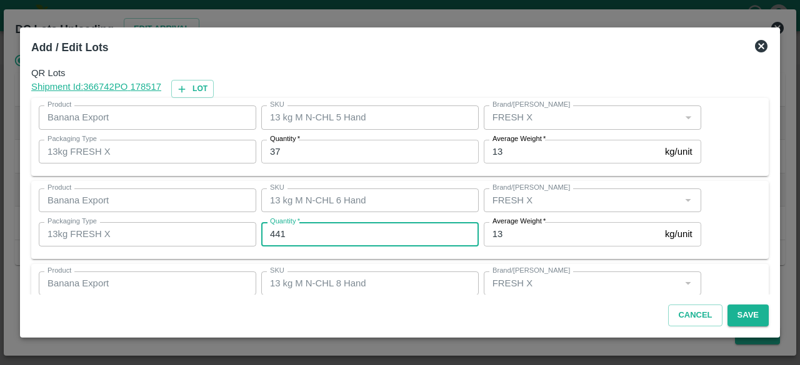
type input "441"
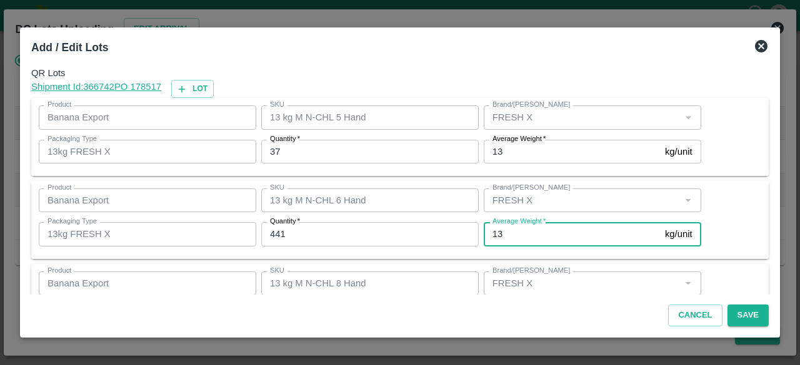
scroll to position [139, 0]
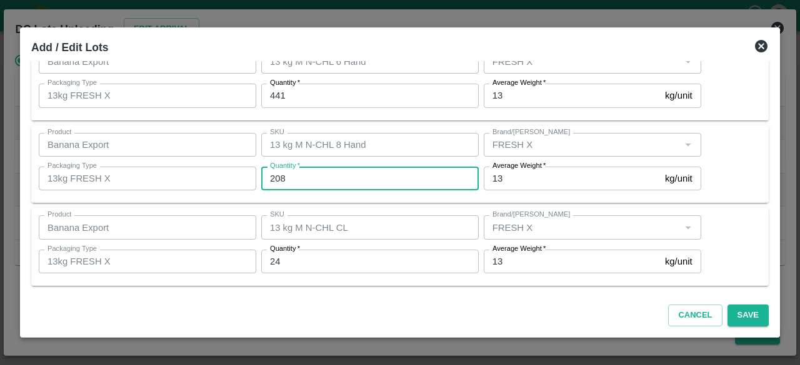
type input "208"
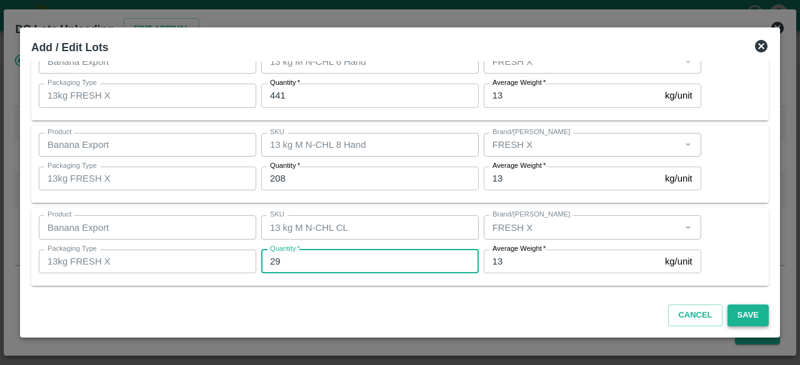
type input "29"
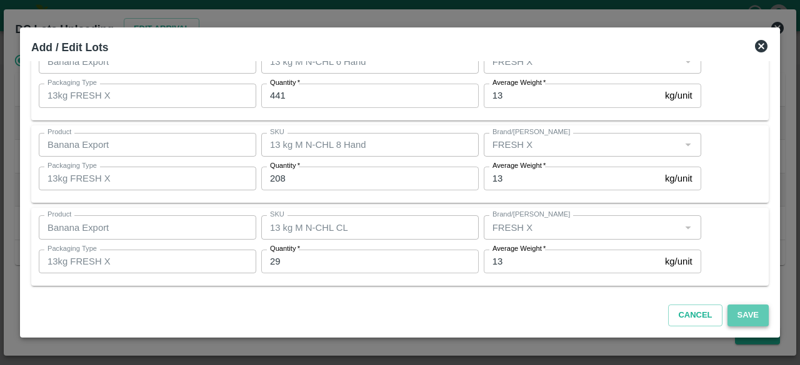
click at [748, 314] on button "Save" at bounding box center [747, 316] width 41 height 22
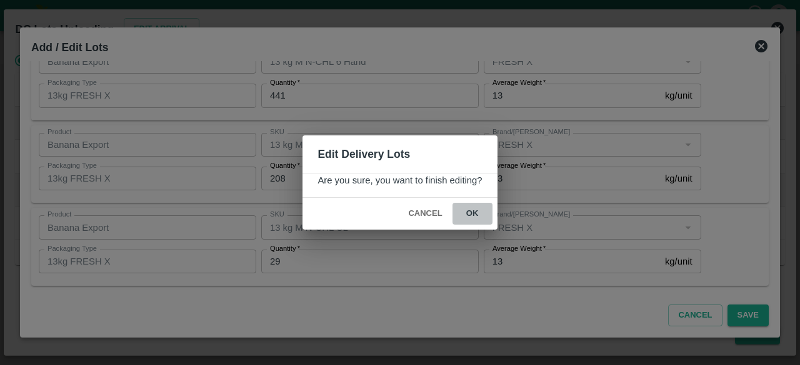
click at [470, 215] on button "ok" at bounding box center [472, 214] width 40 height 22
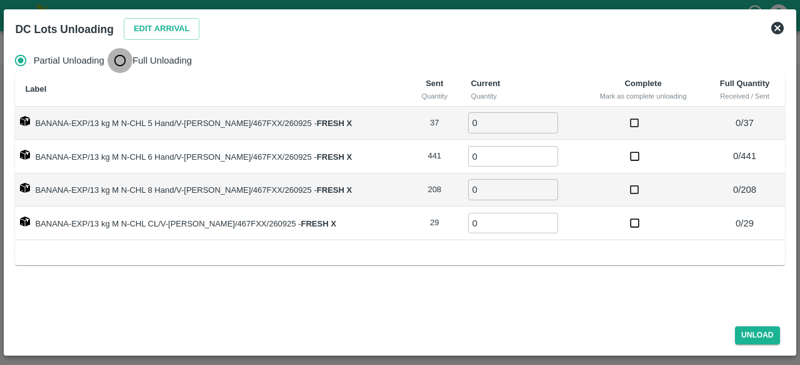
click at [121, 62] on input "Full Unloading" at bounding box center [119, 60] width 25 height 25
radio input "true"
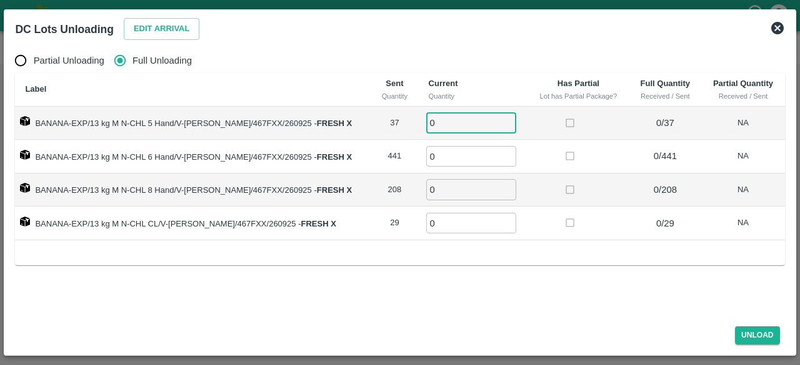
click at [447, 123] on input "0" at bounding box center [471, 122] width 90 height 21
type input "37"
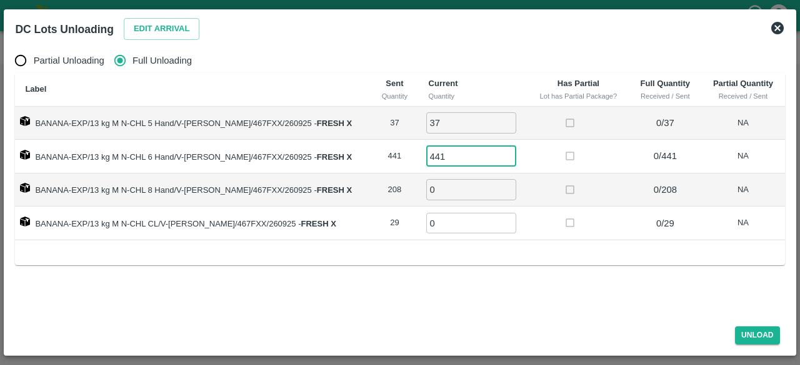
type input "441"
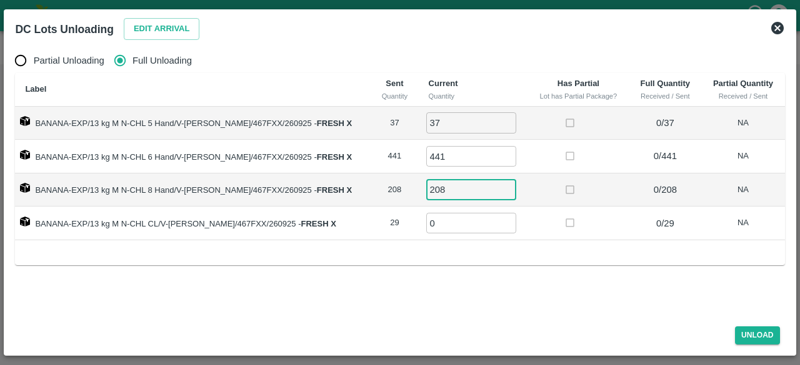
type input "208"
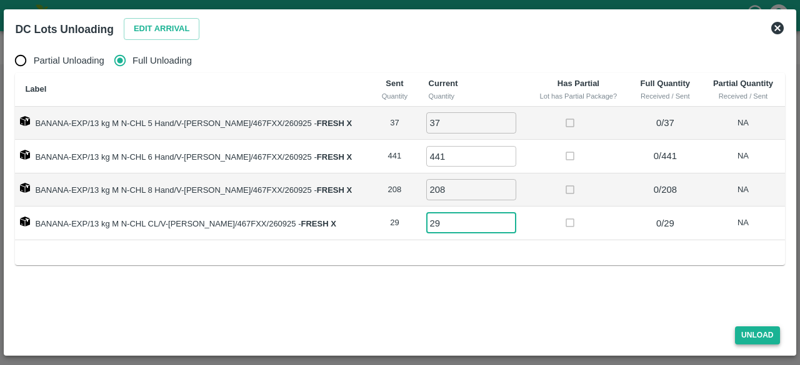
type input "29"
click at [749, 335] on button "Unload" at bounding box center [757, 336] width 45 height 18
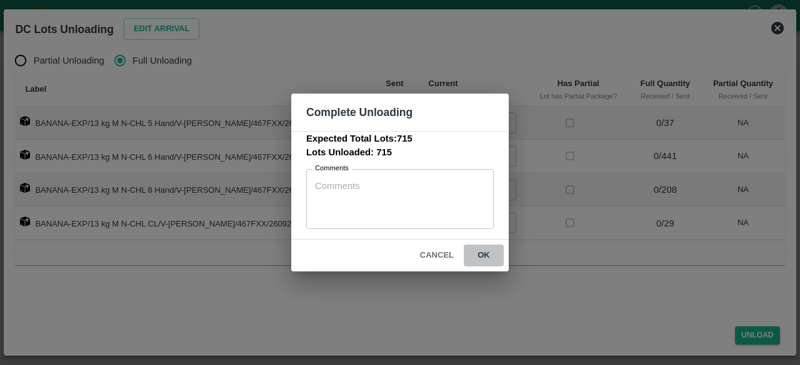
click at [482, 259] on button "ok" at bounding box center [483, 256] width 40 height 22
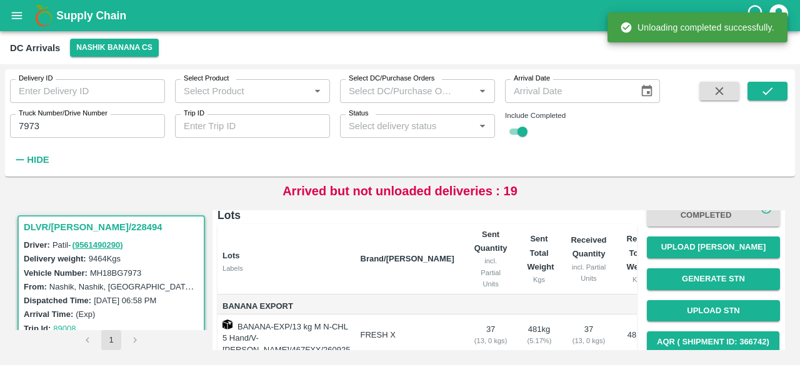
scroll to position [94, 0]
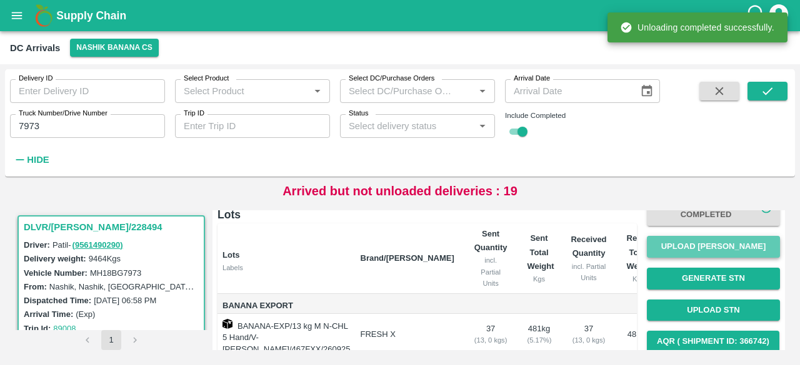
click at [715, 249] on button "Upload [PERSON_NAME]" at bounding box center [712, 247] width 133 height 22
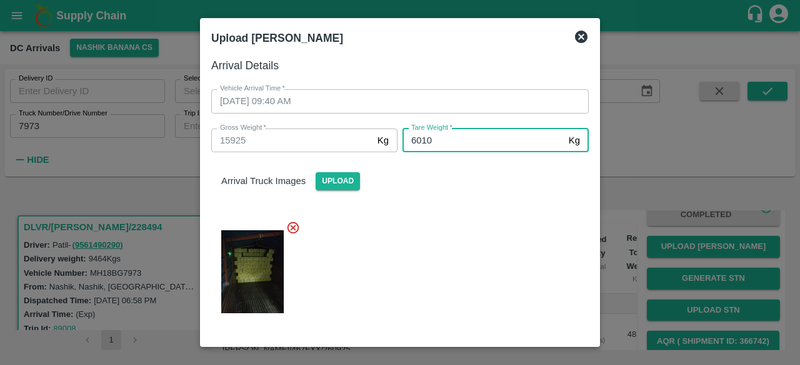
type input "6010"
click at [448, 243] on div at bounding box center [394, 268] width 387 height 116
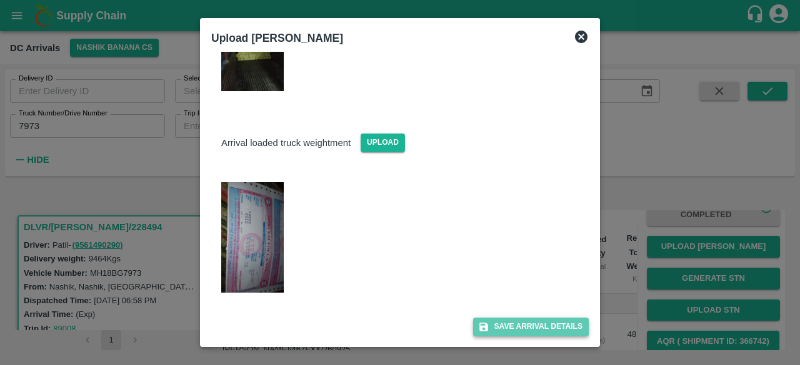
click at [507, 332] on button "Save Arrival Details" at bounding box center [531, 327] width 116 height 18
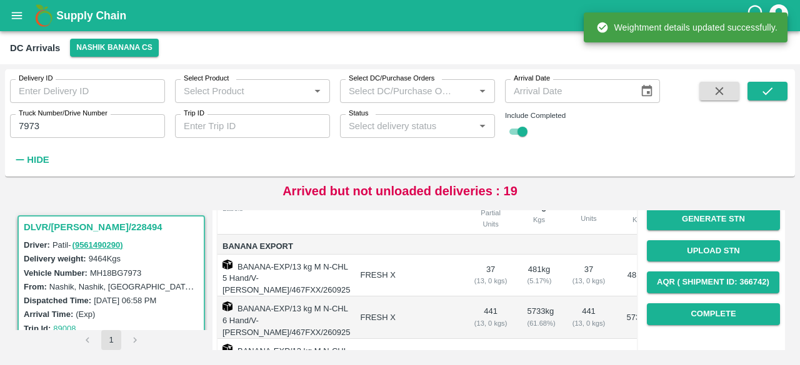
scroll to position [157, 0]
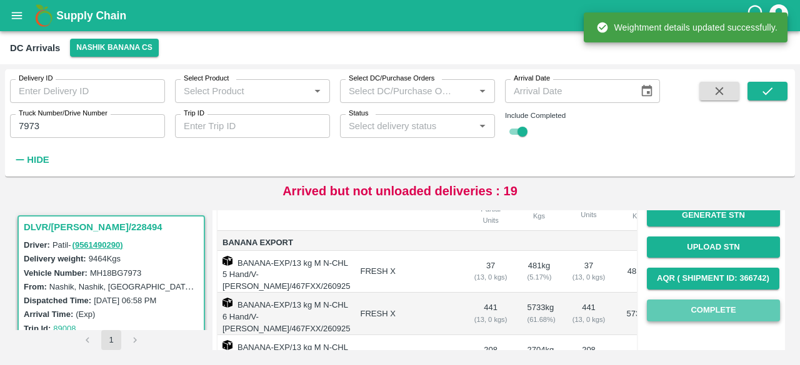
click at [706, 311] on button "Complete" at bounding box center [712, 311] width 133 height 22
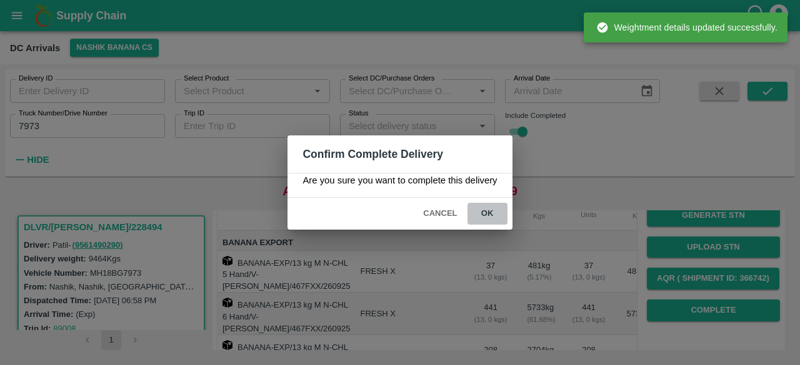
click at [485, 217] on button "ok" at bounding box center [487, 214] width 40 height 22
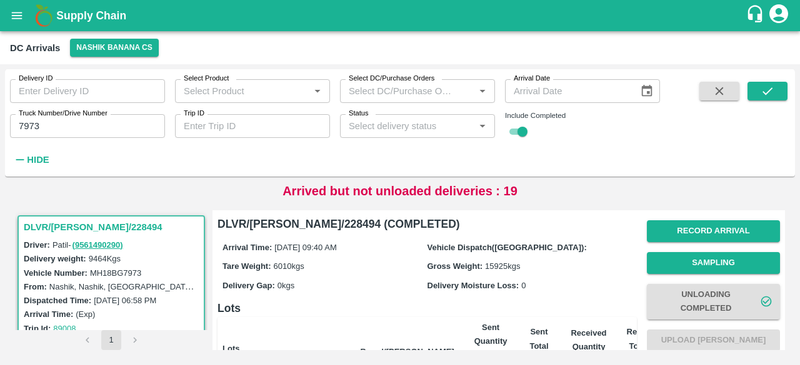
click at [27, 128] on input "7973" at bounding box center [87, 126] width 155 height 24
type input "6369"
click at [777, 83] on button "submit" at bounding box center [767, 91] width 40 height 19
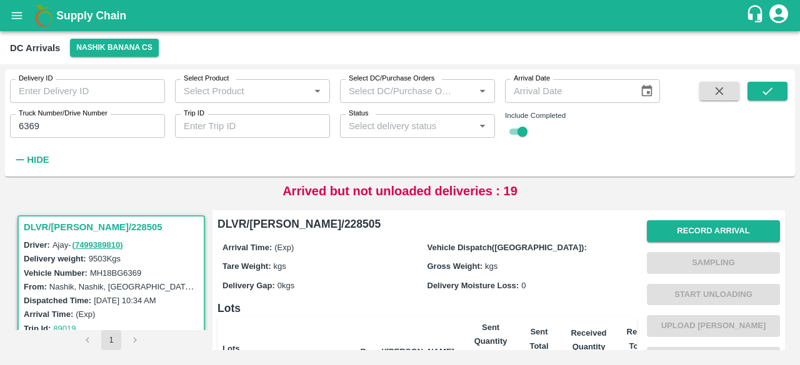
click at [712, 217] on div "Record Arrival Sampling Start Unloading Upload Tare Weight Generate STN Upload …" at bounding box center [712, 342] width 133 height 254
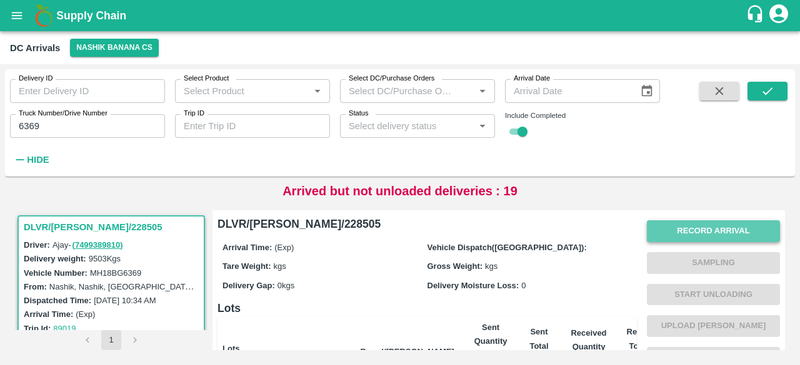
click at [711, 224] on button "Record Arrival" at bounding box center [712, 231] width 133 height 22
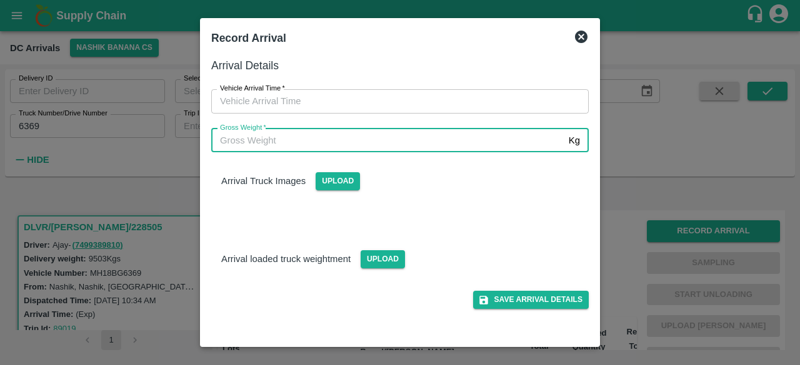
click at [452, 140] on input "Gross Weight   *" at bounding box center [387, 141] width 352 height 24
type input "16350"
type input "DD/MM/YYYY hh:mm aa"
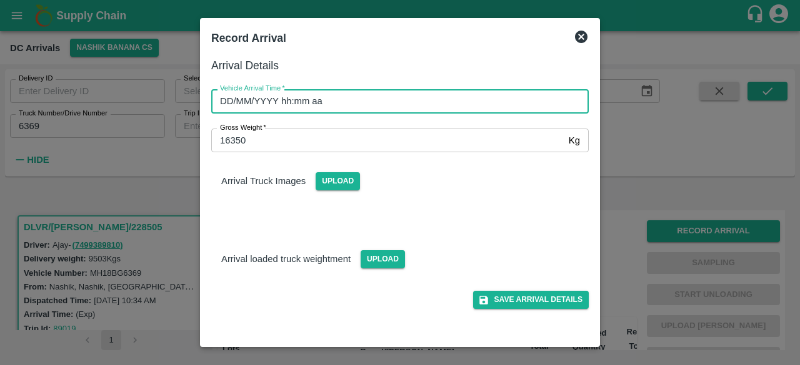
click at [381, 102] on input "DD/MM/YYYY hh:mm aa" at bounding box center [395, 101] width 369 height 24
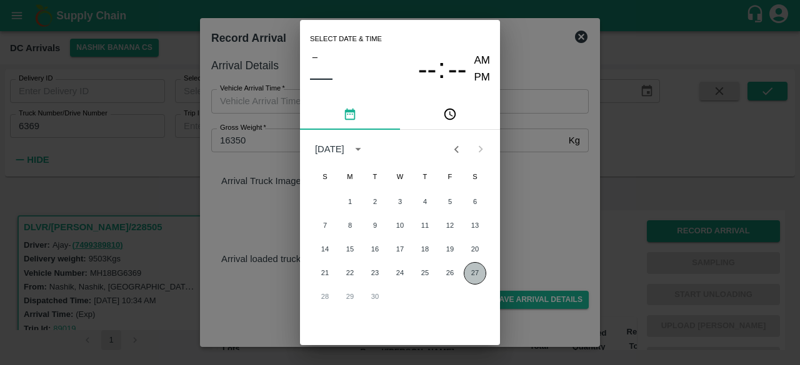
click at [470, 275] on button "27" at bounding box center [474, 273] width 22 height 22
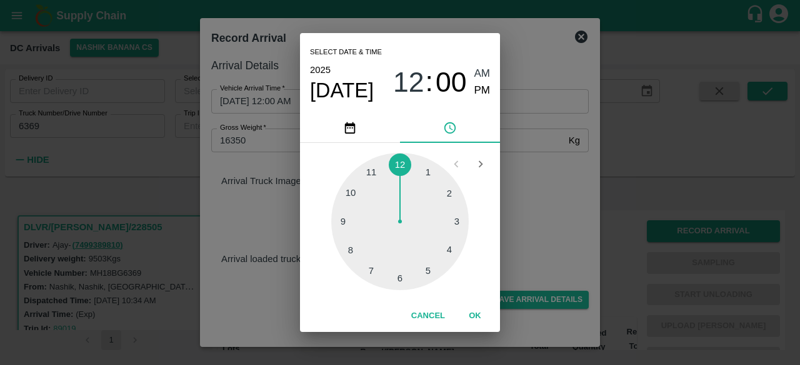
click at [355, 196] on div at bounding box center [399, 221] width 137 height 137
click at [357, 221] on div at bounding box center [399, 221] width 137 height 137
type input "[DATE] 10:45 AM"
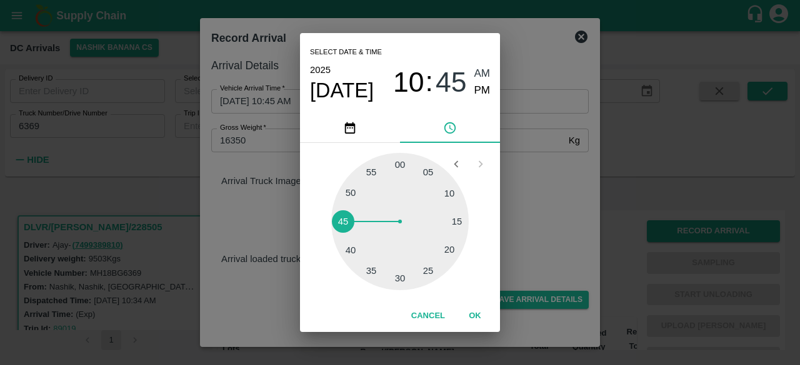
click at [547, 203] on div "Select date & time [DATE] 10 : 45 AM PM 05 10 15 20 25 30 35 40 45 50 55 00 Can…" at bounding box center [400, 182] width 800 height 365
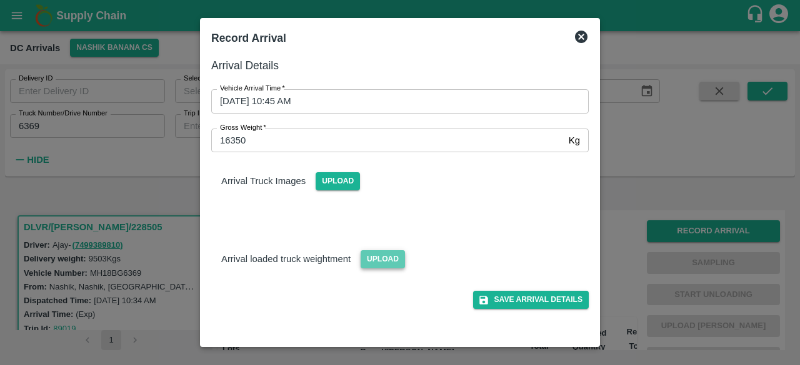
click at [386, 259] on span "Upload" at bounding box center [382, 259] width 44 height 18
click at [0, 0] on input "Upload" at bounding box center [0, 0] width 0 height 0
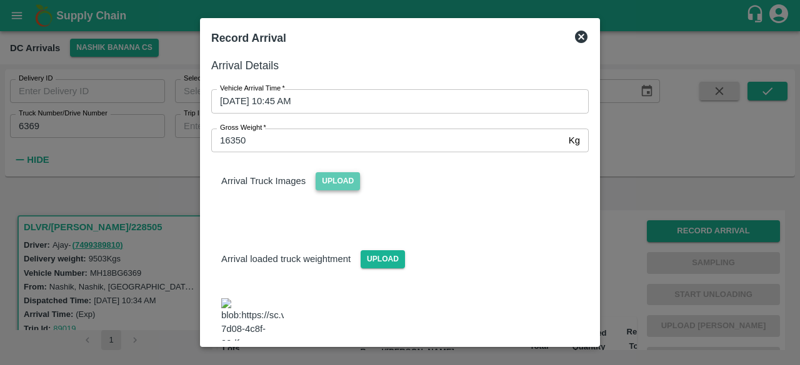
click at [335, 178] on span "Upload" at bounding box center [337, 181] width 44 height 18
click at [0, 0] on input "Upload" at bounding box center [0, 0] width 0 height 0
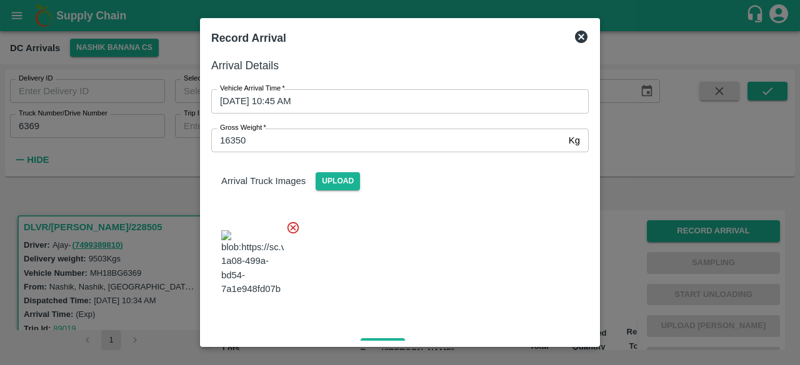
scroll to position [195, 0]
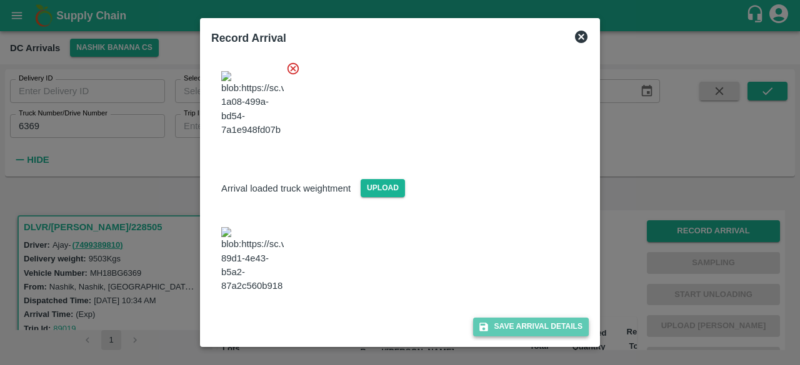
click at [524, 332] on button "Save Arrival Details" at bounding box center [531, 327] width 116 height 18
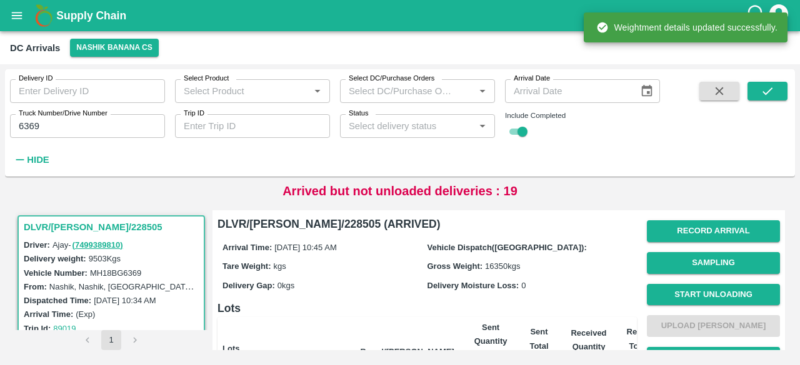
click at [701, 297] on button "Start Unloading" at bounding box center [712, 295] width 133 height 22
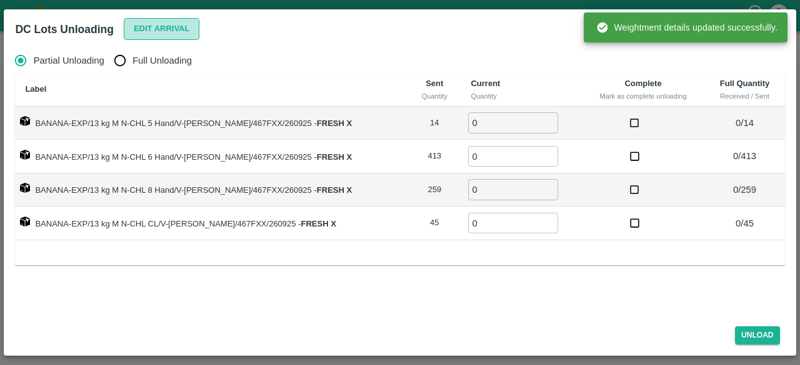
click at [156, 26] on button "Edit Arrival" at bounding box center [162, 29] width 76 height 22
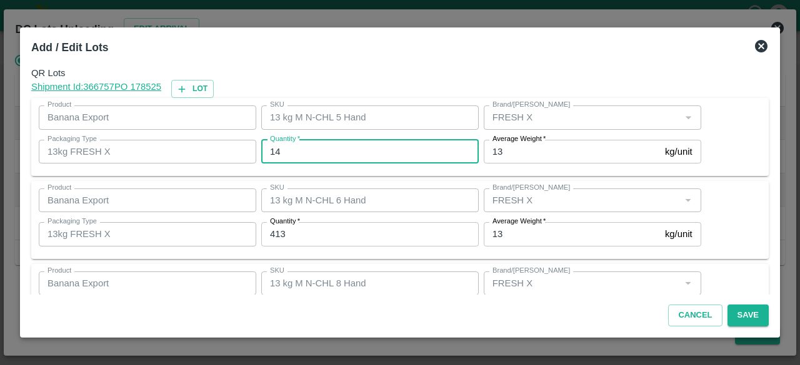
click at [274, 154] on input "14" at bounding box center [369, 152] width 217 height 24
type input "12"
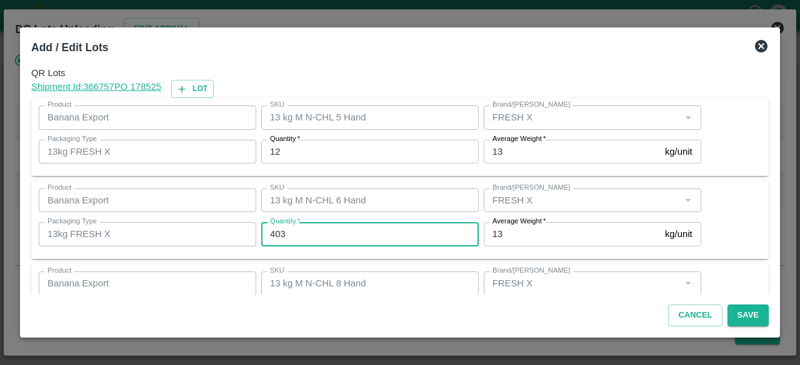
type input "403"
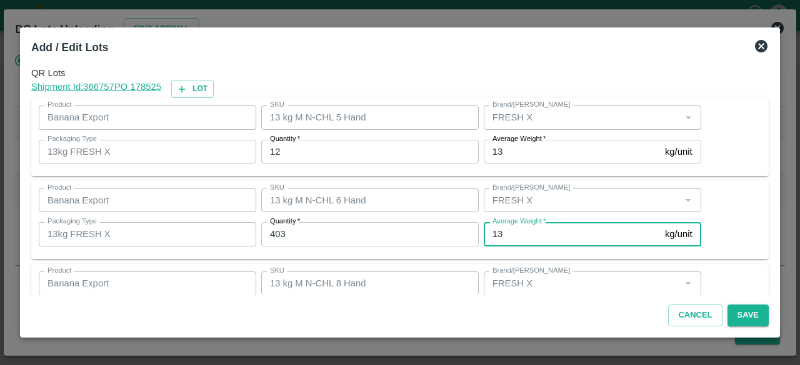
scroll to position [139, 0]
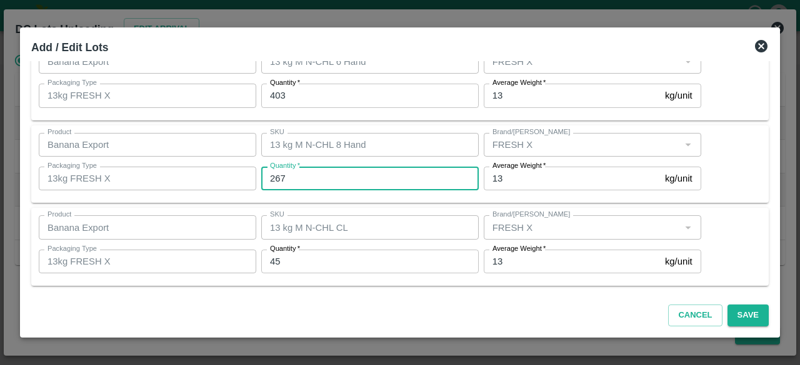
type input "267"
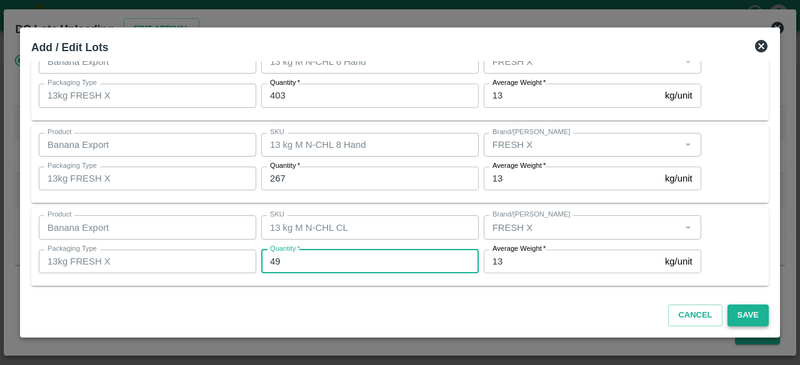
type input "49"
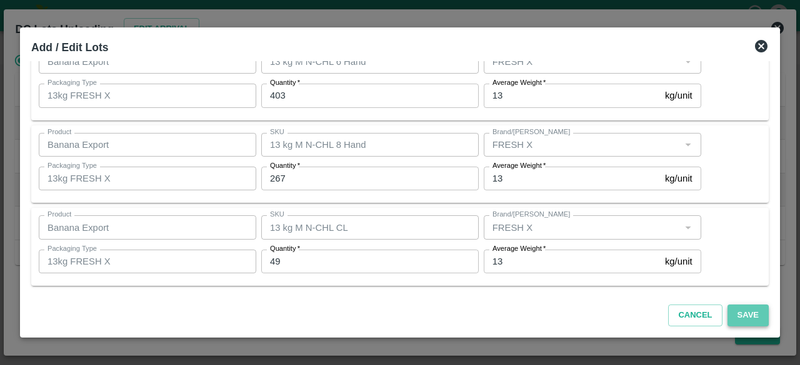
click at [750, 314] on button "Save" at bounding box center [747, 316] width 41 height 22
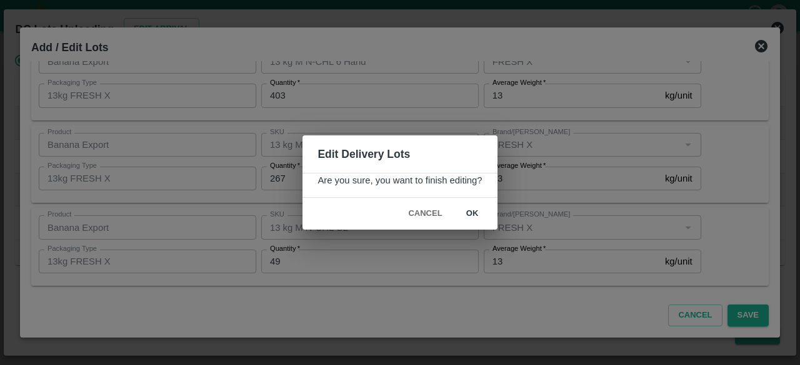
click at [472, 210] on button "ok" at bounding box center [472, 214] width 40 height 22
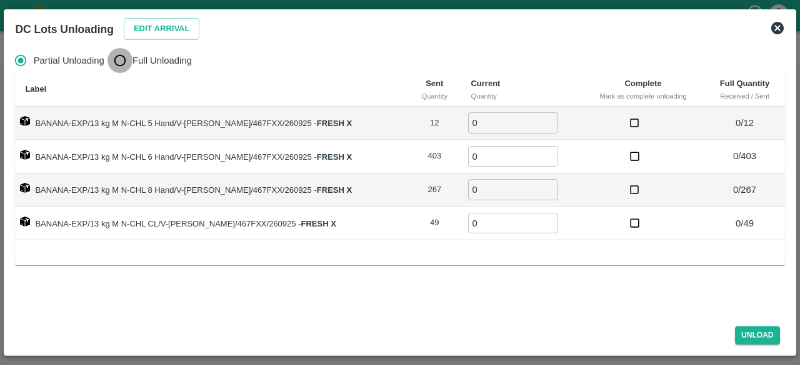
click at [115, 63] on input "Full Unloading" at bounding box center [119, 60] width 25 height 25
radio input "true"
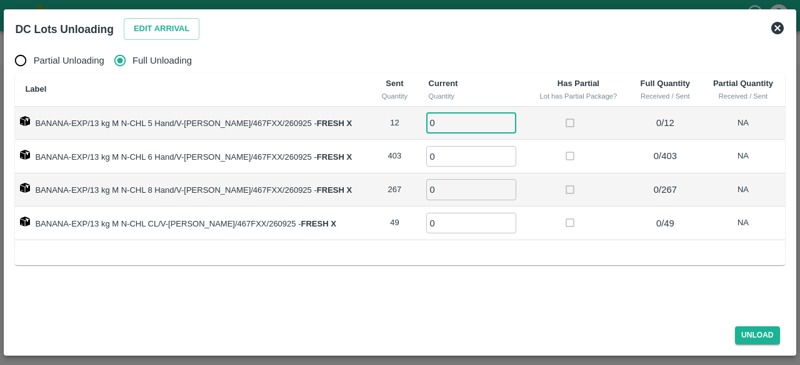
click at [451, 132] on input "0" at bounding box center [471, 122] width 90 height 21
type input "12"
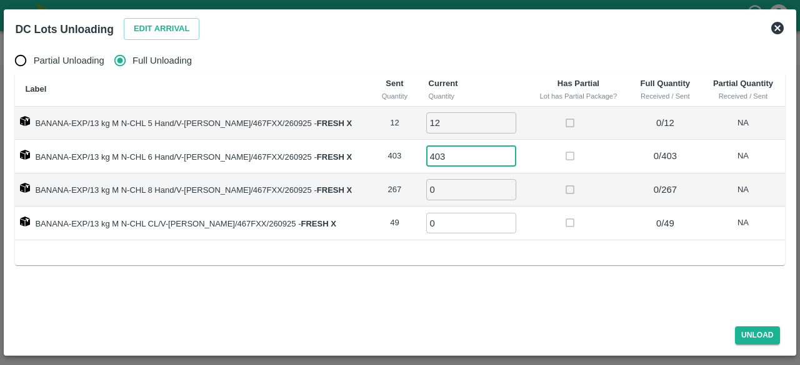
type input "403"
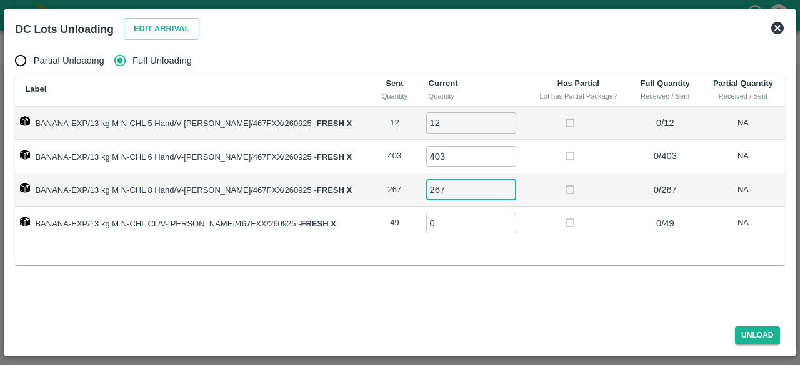
type input "267"
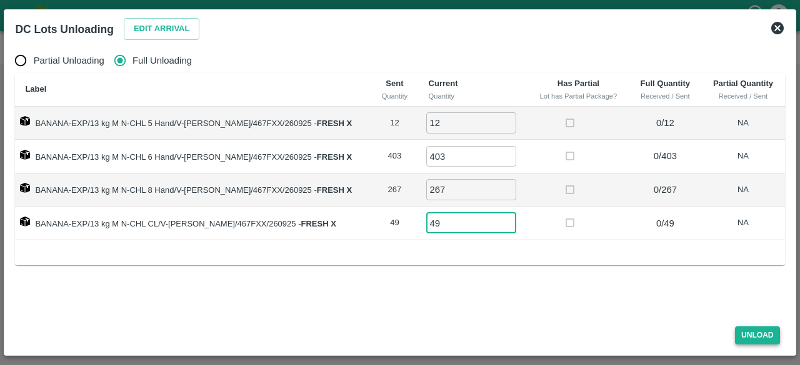
type input "49"
click at [752, 337] on button "Unload" at bounding box center [757, 336] width 45 height 18
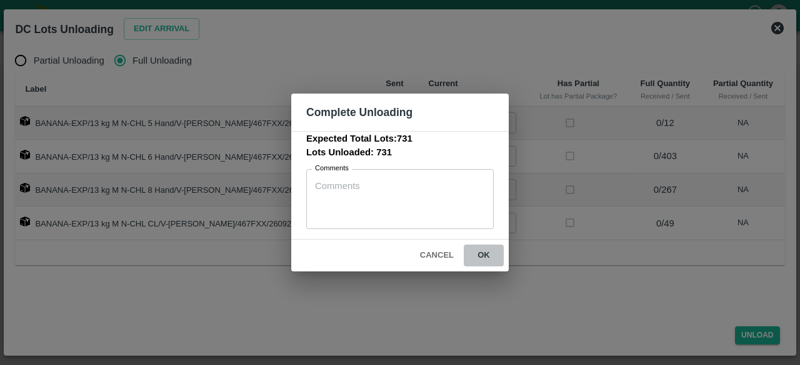
click at [485, 256] on button "ok" at bounding box center [483, 256] width 40 height 22
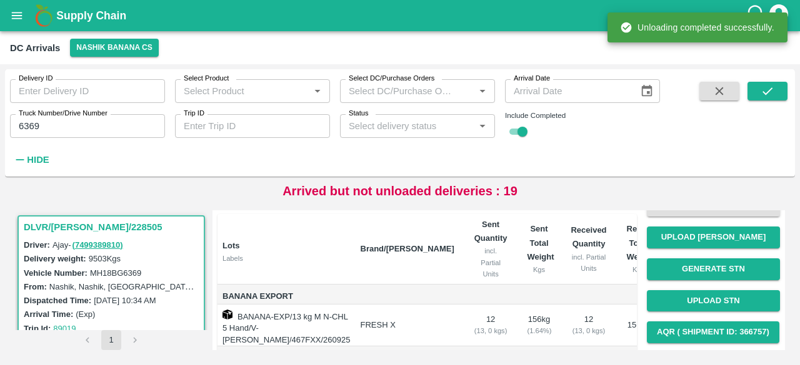
scroll to position [104, 0]
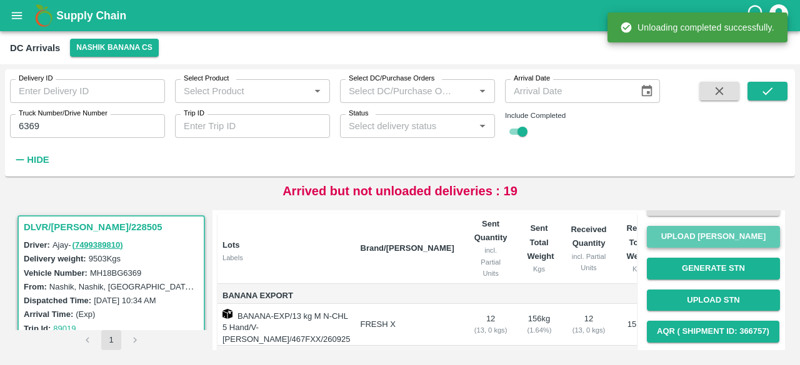
click at [695, 234] on button "Upload [PERSON_NAME]" at bounding box center [712, 237] width 133 height 22
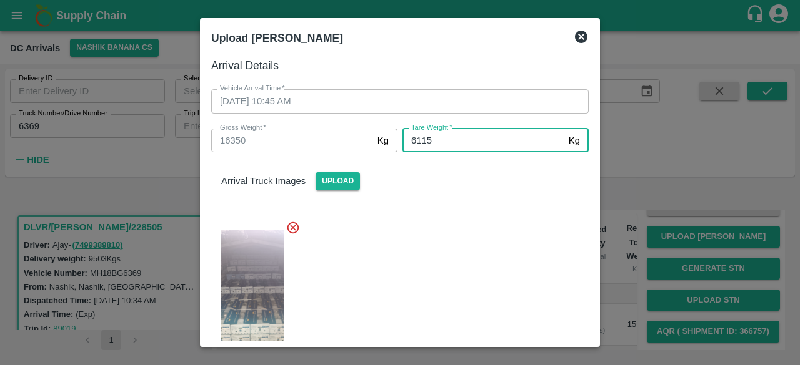
type input "6115"
click at [461, 181] on div "Arrival Truck Images Upload" at bounding box center [399, 171] width 397 height 38
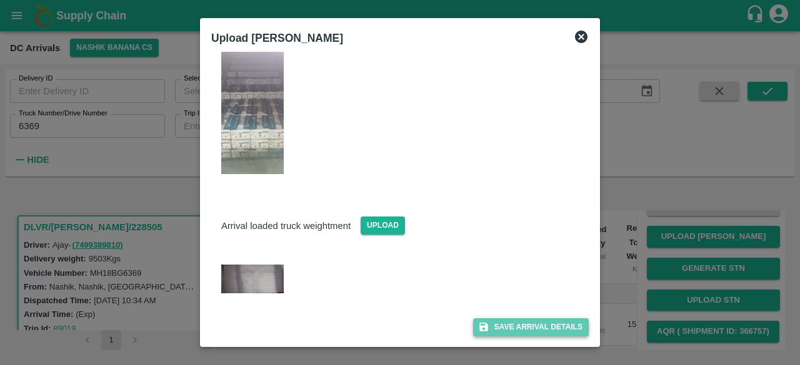
click at [523, 327] on button "Save Arrival Details" at bounding box center [531, 328] width 116 height 18
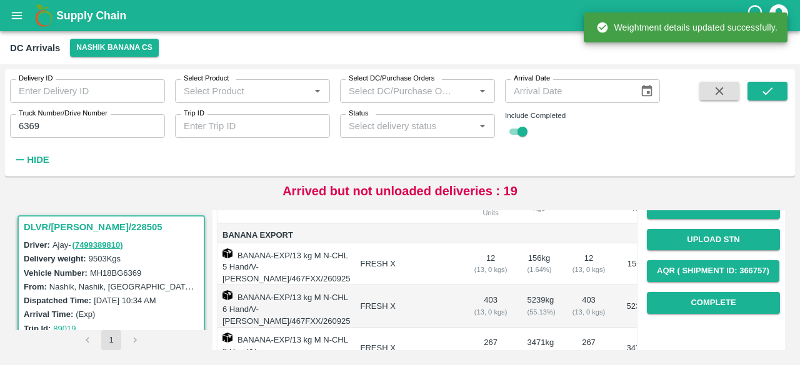
scroll to position [165, 0]
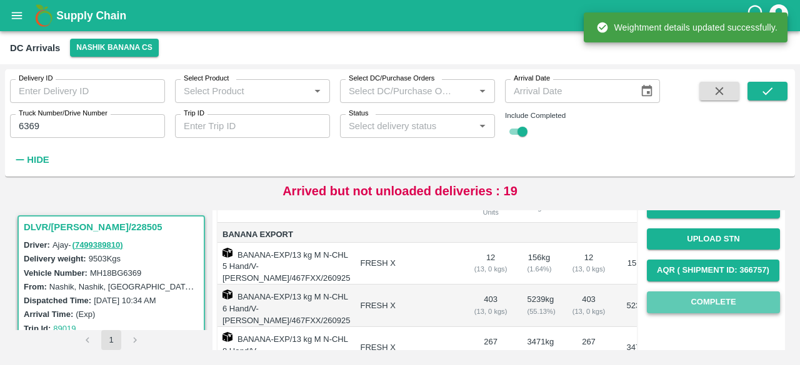
click at [694, 299] on button "Complete" at bounding box center [712, 303] width 133 height 22
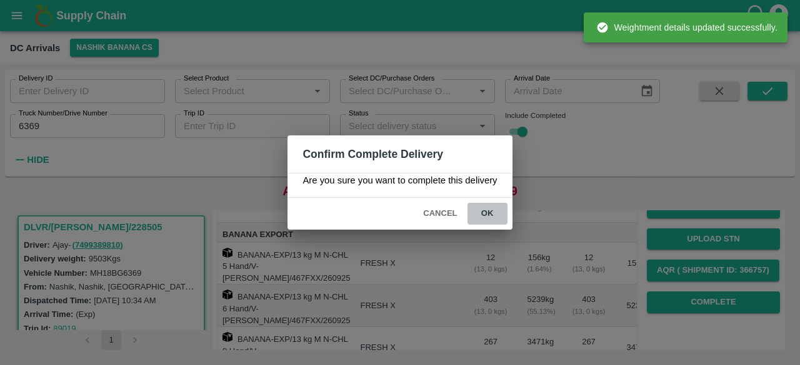
click at [485, 210] on button "ok" at bounding box center [487, 214] width 40 height 22
